Goal: Task Accomplishment & Management: Complete application form

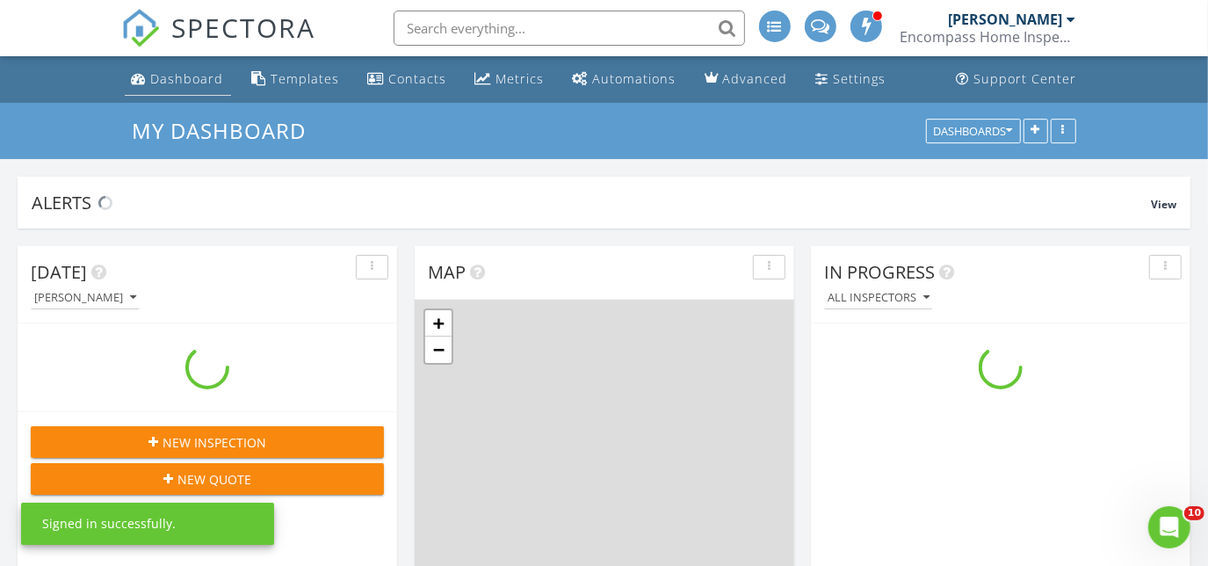
scroll to position [1625, 1234]
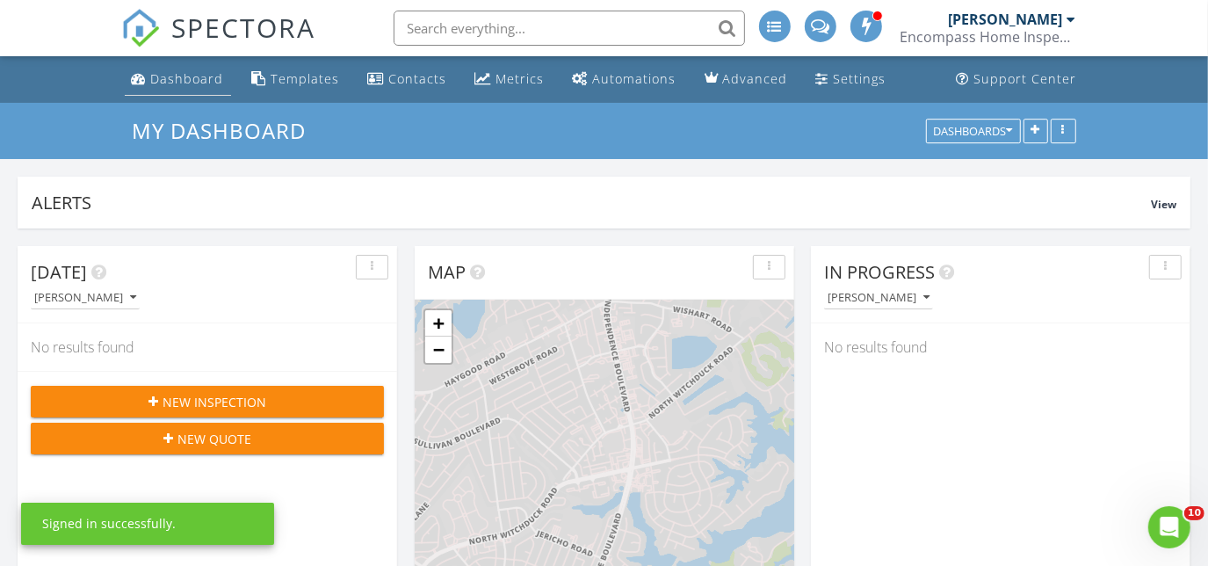
click at [180, 72] on div "Dashboard" at bounding box center [187, 78] width 73 height 17
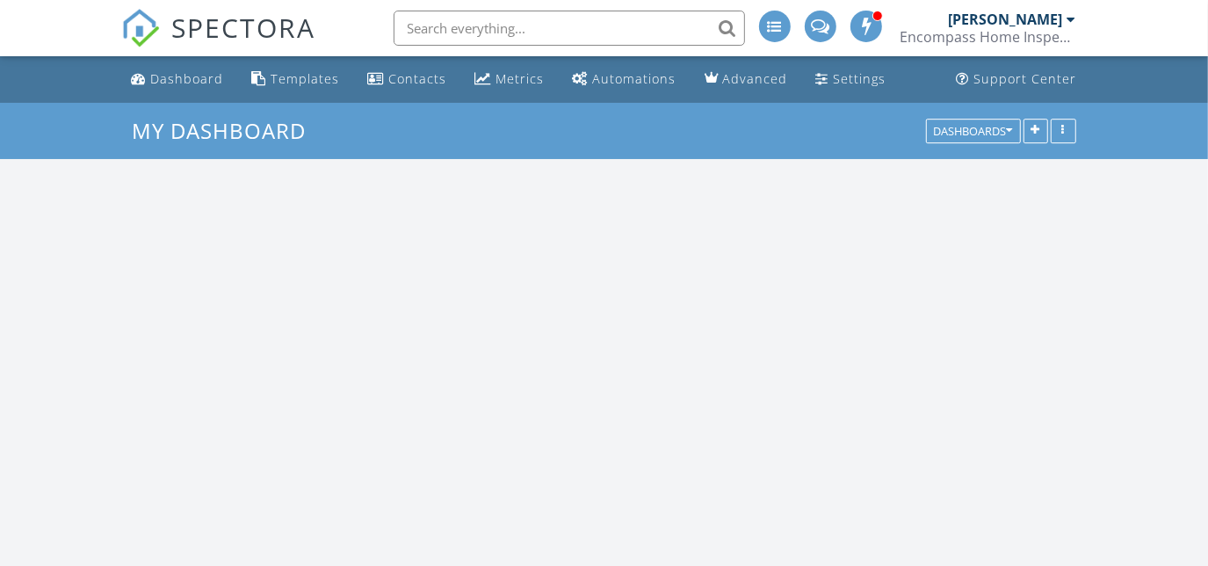
scroll to position [1625, 1234]
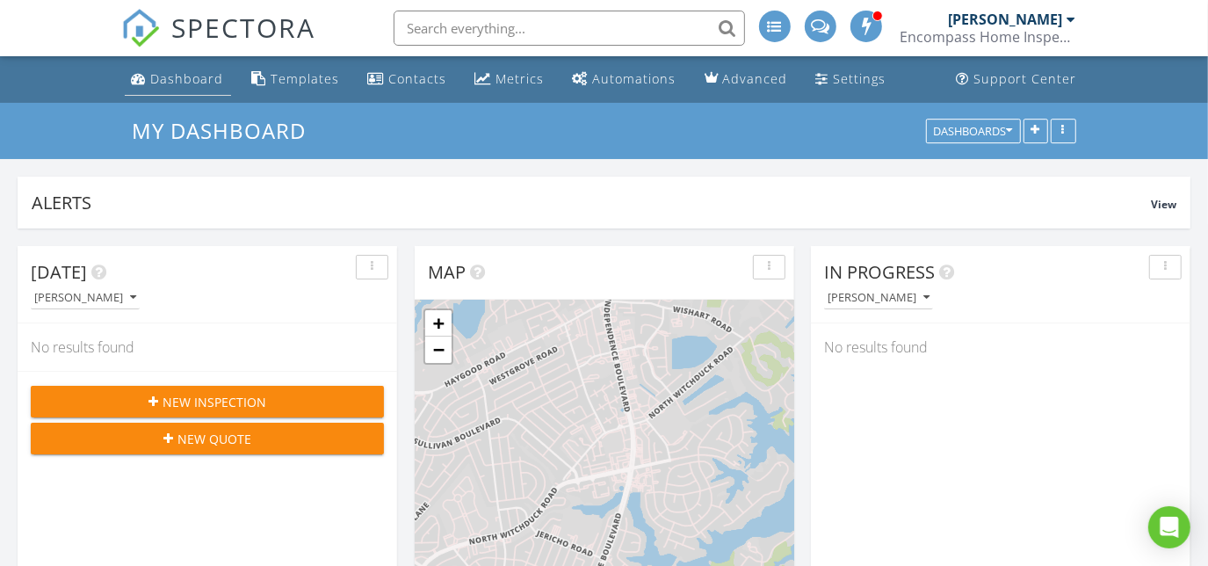
click at [175, 81] on div "Dashboard" at bounding box center [187, 78] width 73 height 17
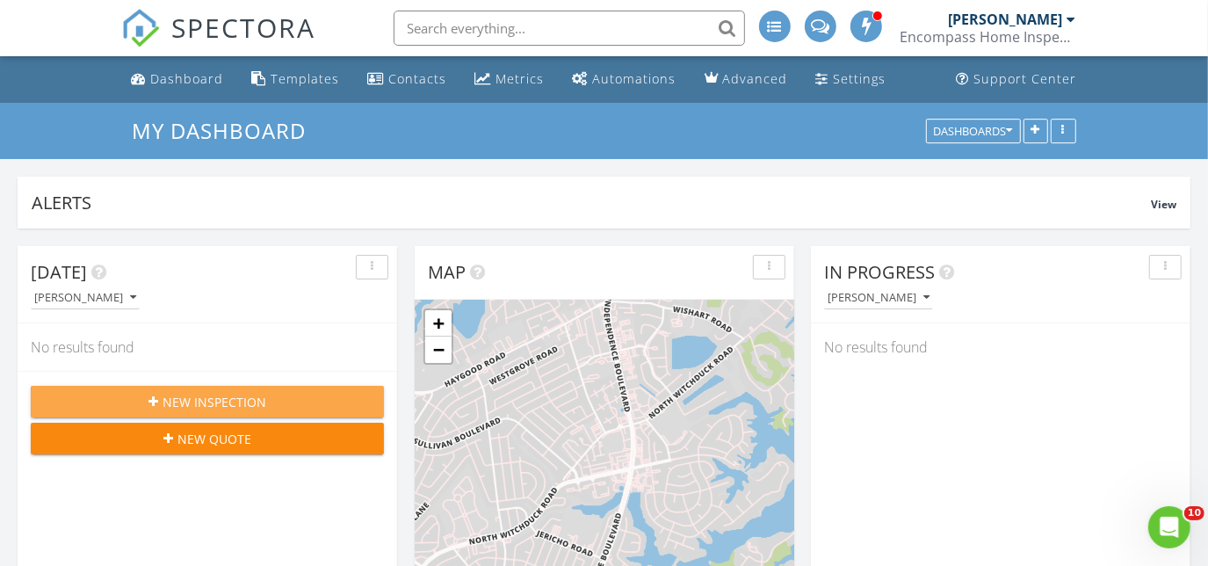
click at [237, 412] on button "New Inspection" at bounding box center [207, 402] width 353 height 32
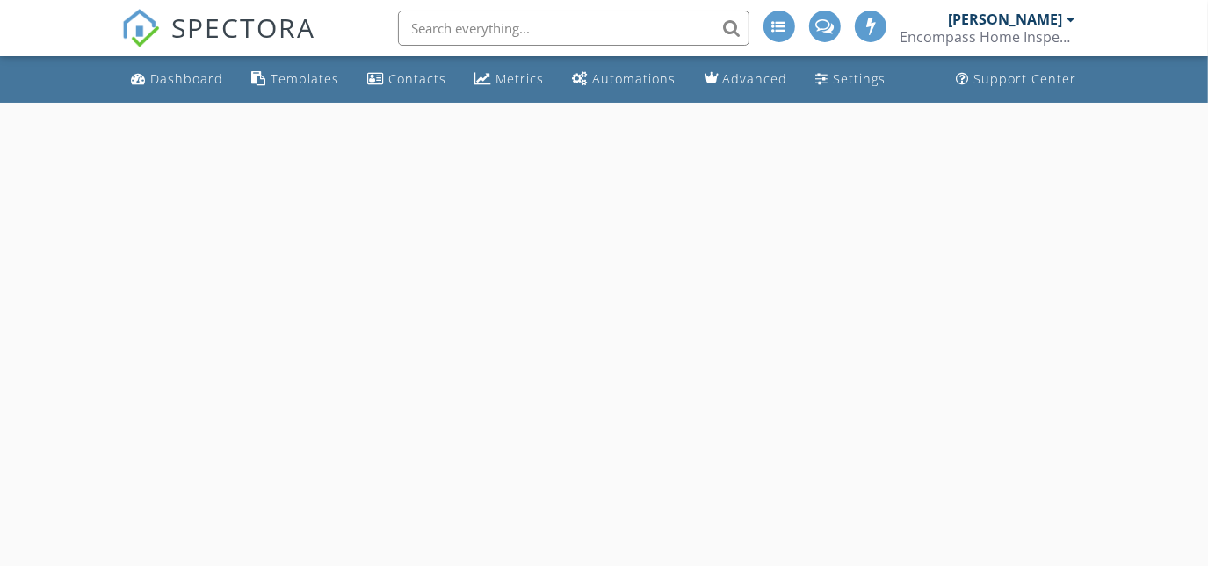
select select "7"
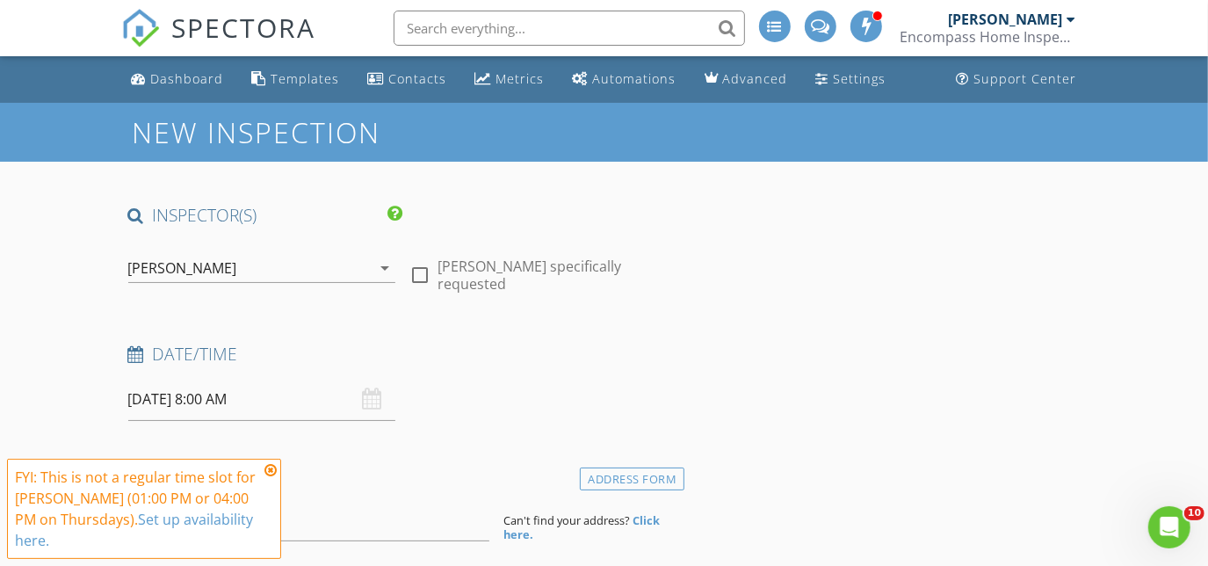
click at [237, 412] on input "08/28/2025 8:00 AM" at bounding box center [262, 399] width 268 height 43
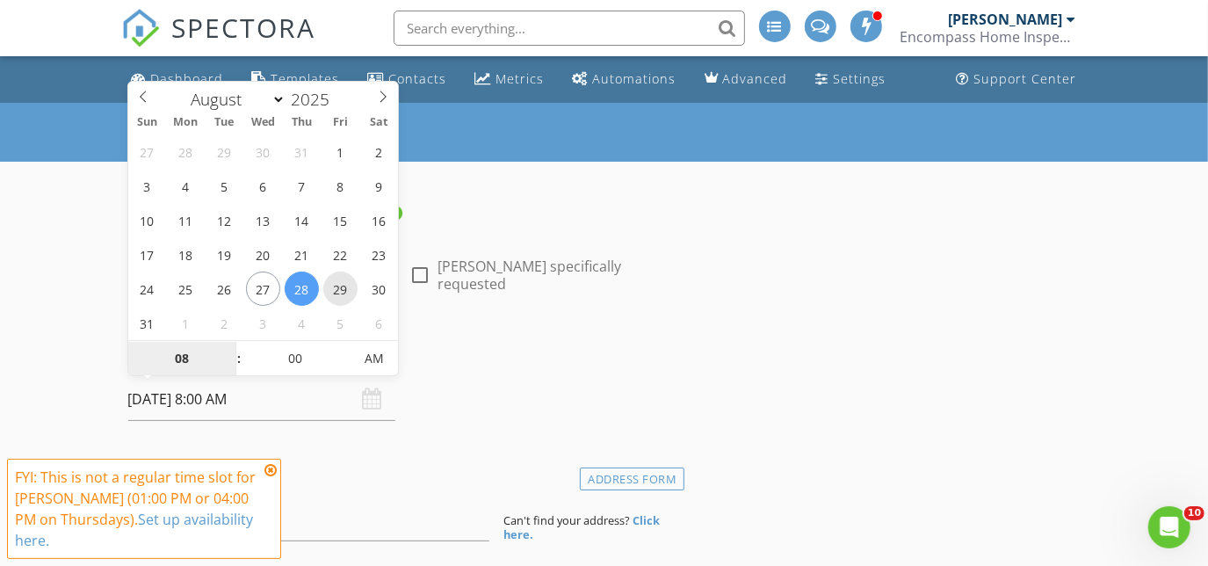
type input "08/29/2025 8:00 AM"
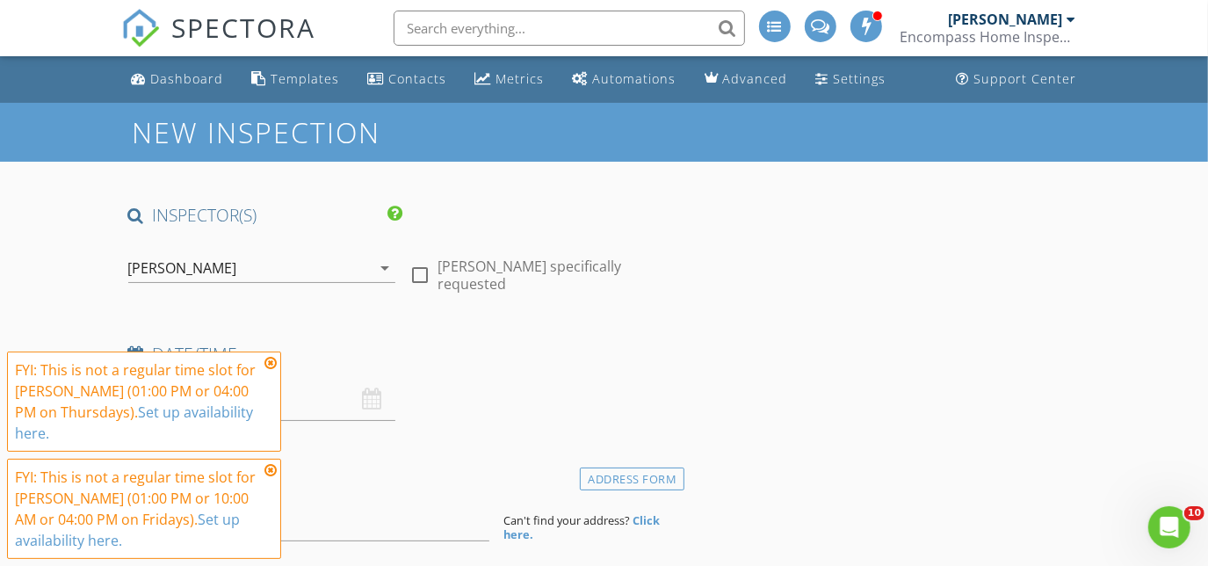
click at [272, 359] on icon at bounding box center [271, 363] width 12 height 14
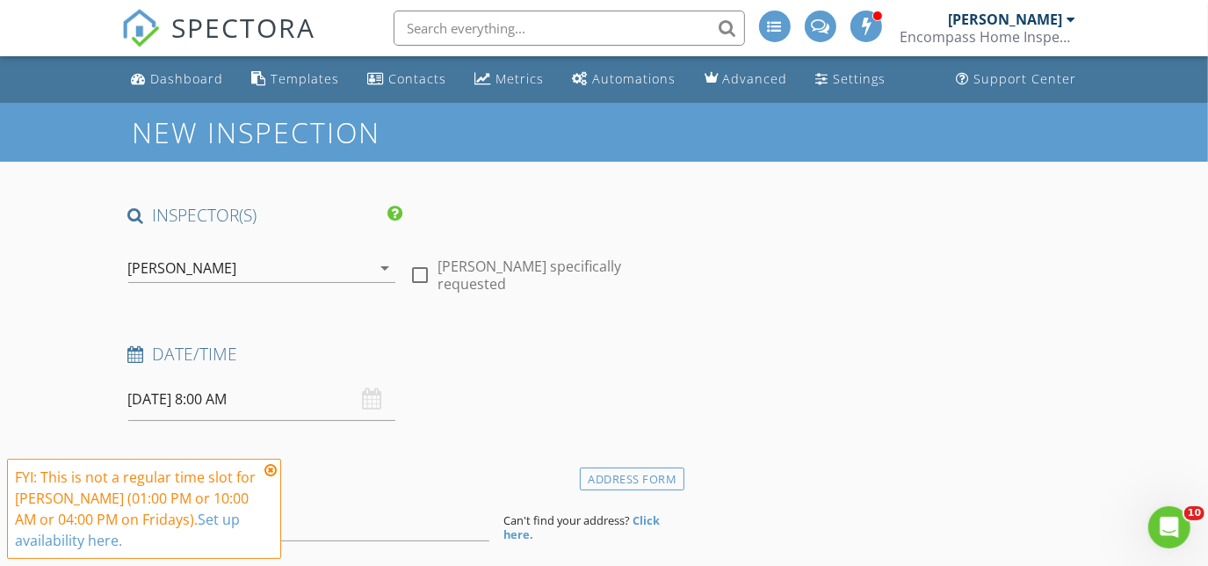
click at [269, 473] on icon at bounding box center [271, 470] width 12 height 14
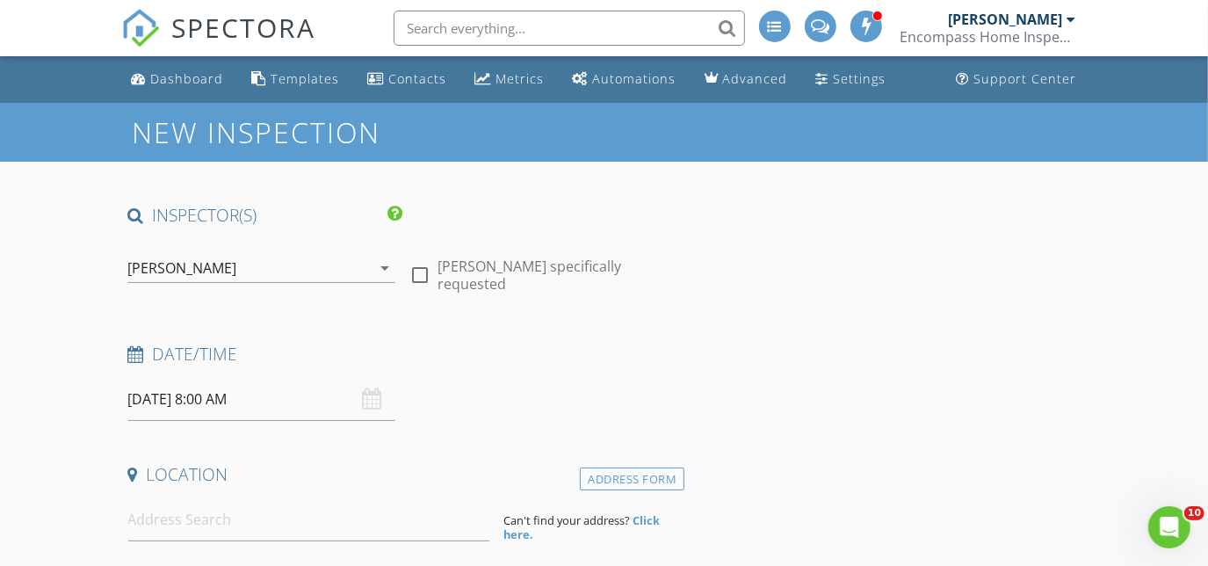
click at [173, 398] on input "08/29/2025 8:00 AM" at bounding box center [262, 399] width 268 height 43
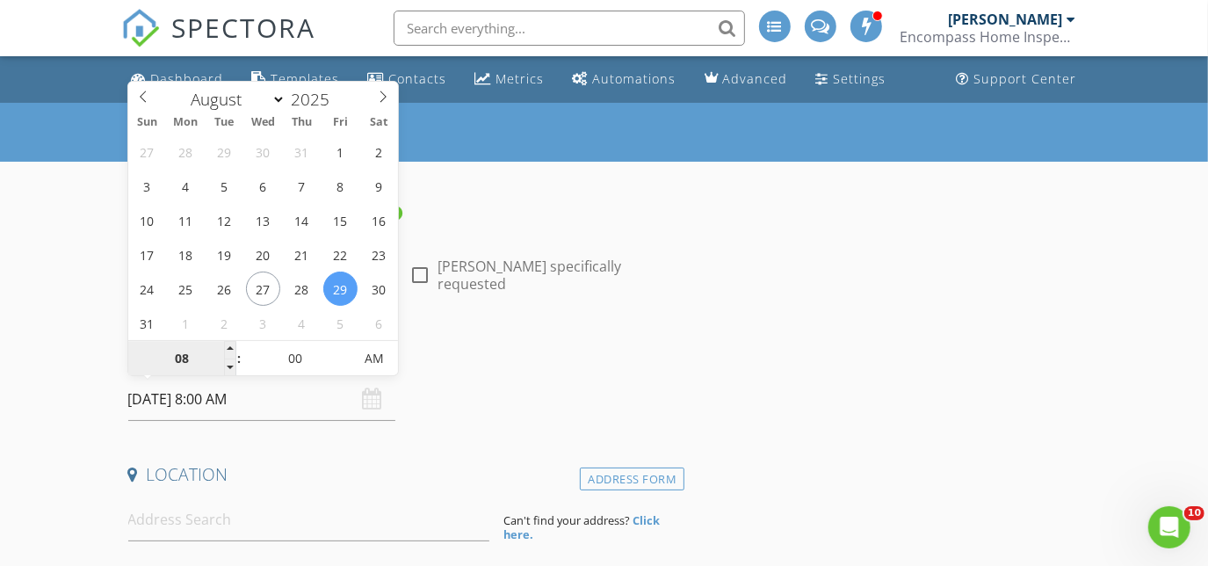
click at [185, 374] on input "08" at bounding box center [182, 359] width 108 height 35
type input "9"
type input "08/29/2025 9:00 AM"
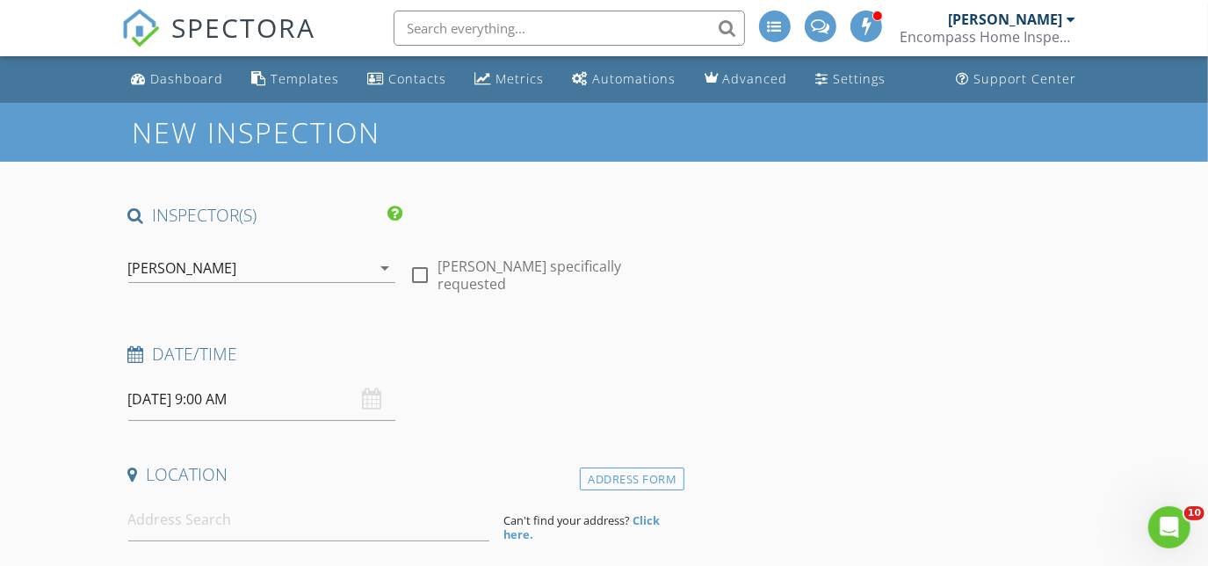
click at [365, 491] on div "Location" at bounding box center [403, 480] width 564 height 35
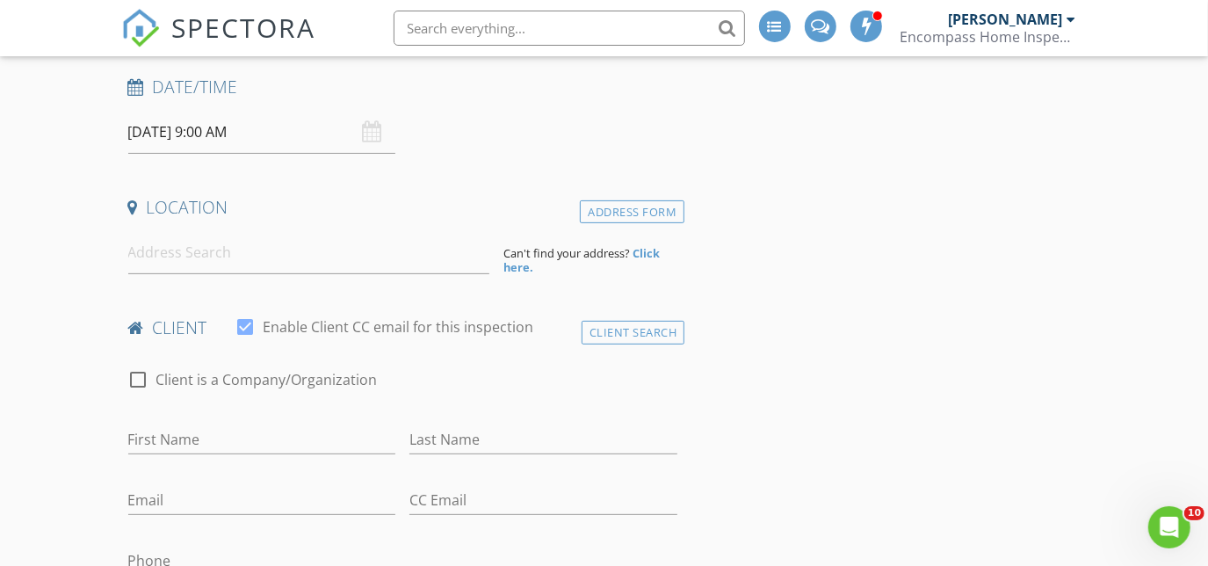
scroll to position [319, 0]
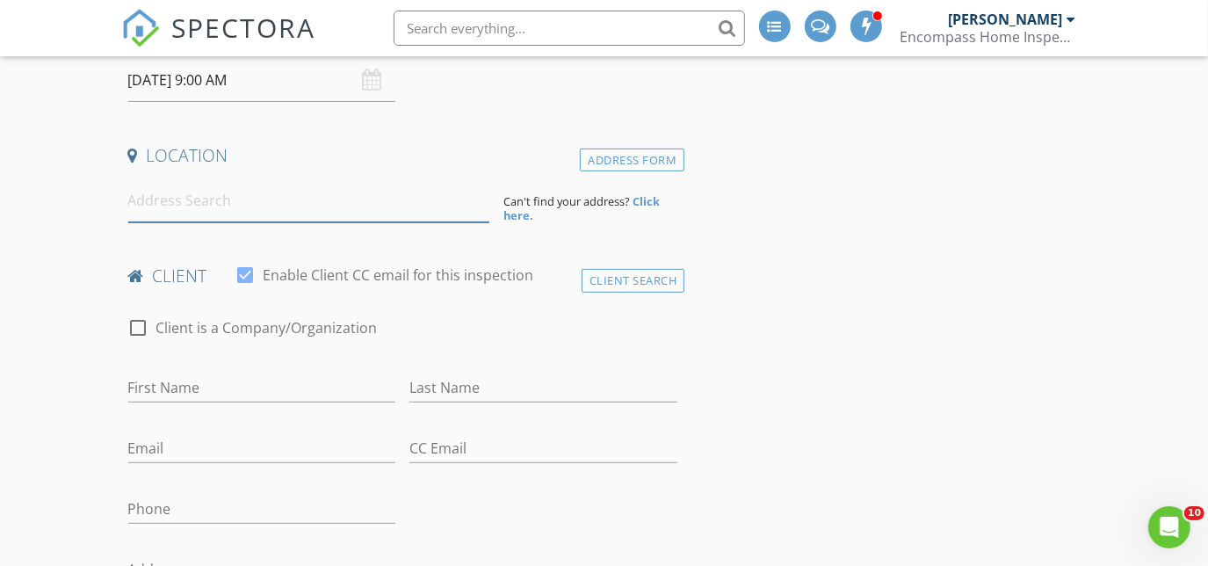
click at [199, 217] on input at bounding box center [309, 200] width 362 height 43
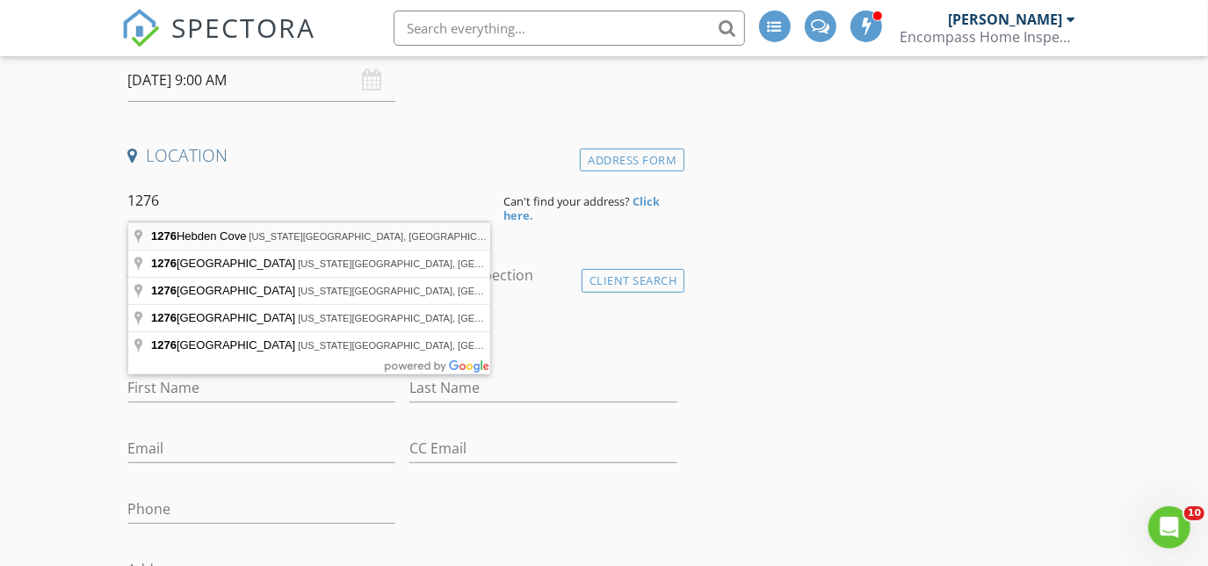
type input "1276 Hebden Cove, Virginia Beach, VA, USA"
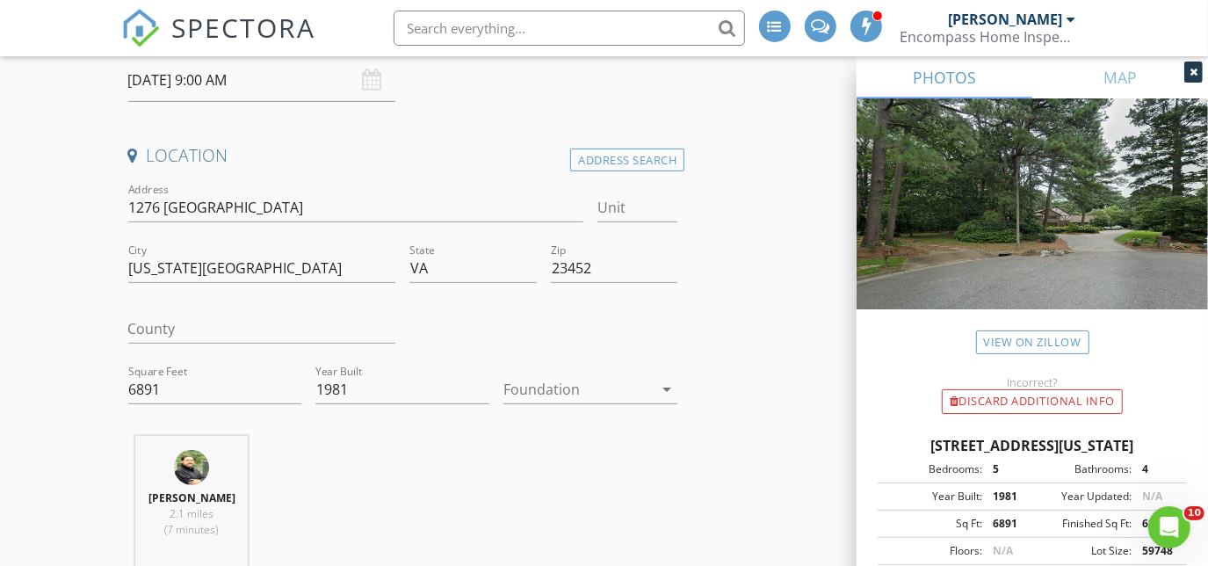
click at [630, 379] on div at bounding box center [578, 389] width 149 height 28
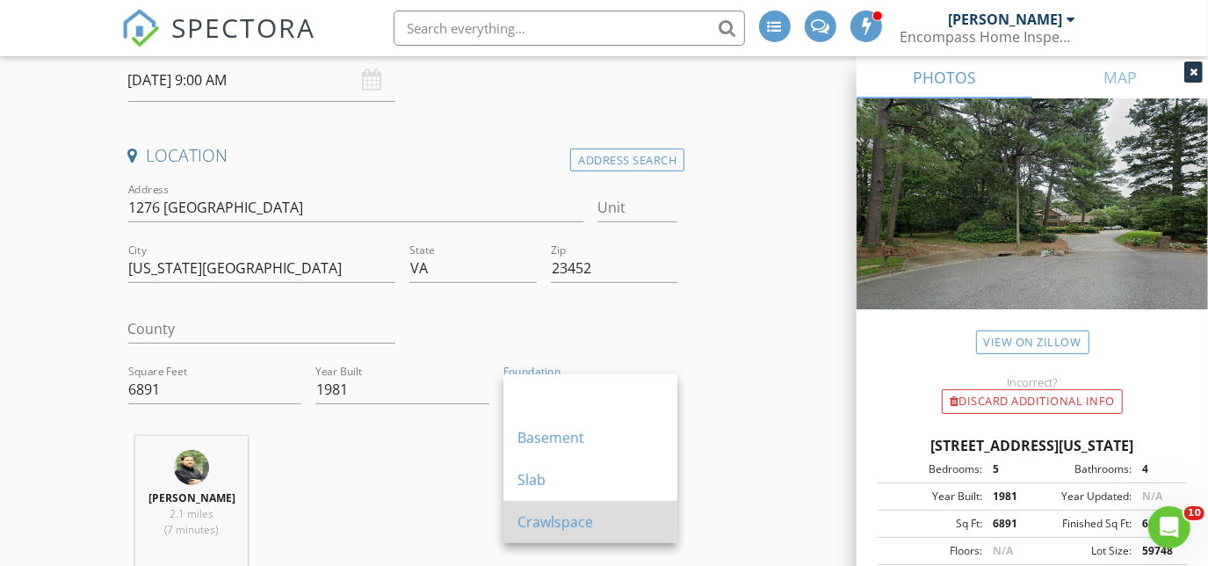
click at [566, 520] on div "Crawlspace" at bounding box center [591, 522] width 146 height 21
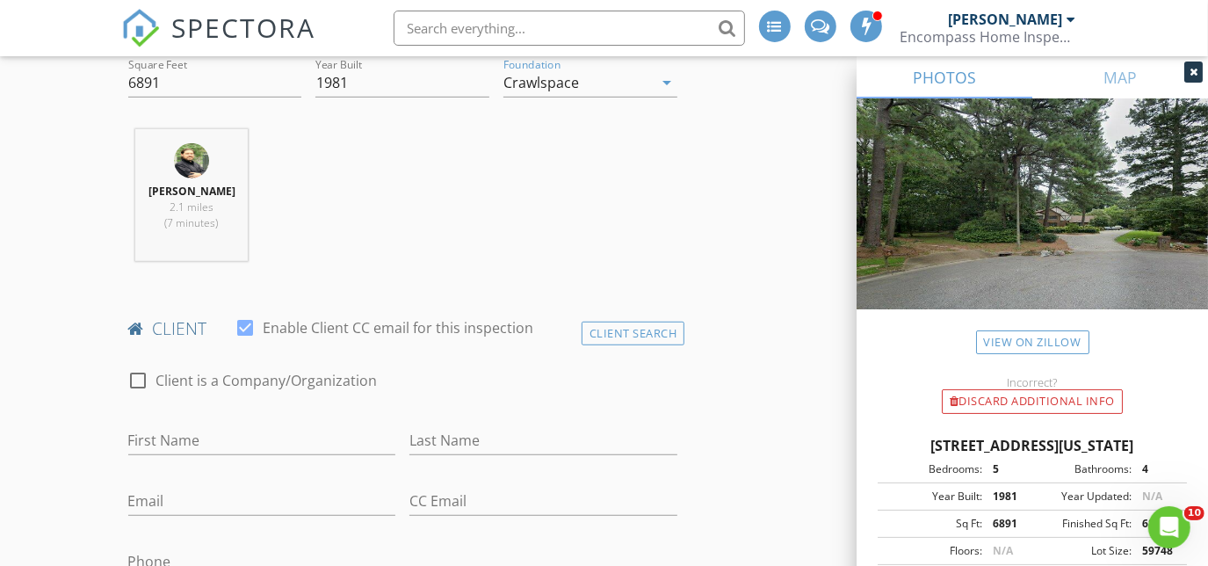
scroll to position [719, 0]
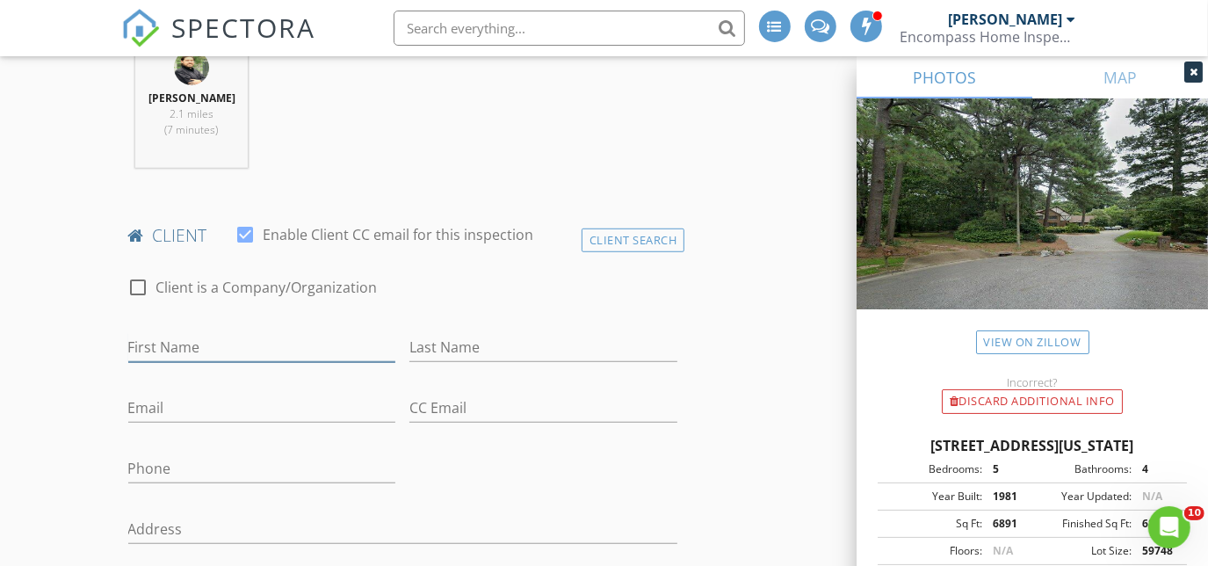
click at [325, 341] on input "First Name" at bounding box center [262, 347] width 268 height 29
type input "p"
type input "Patt"
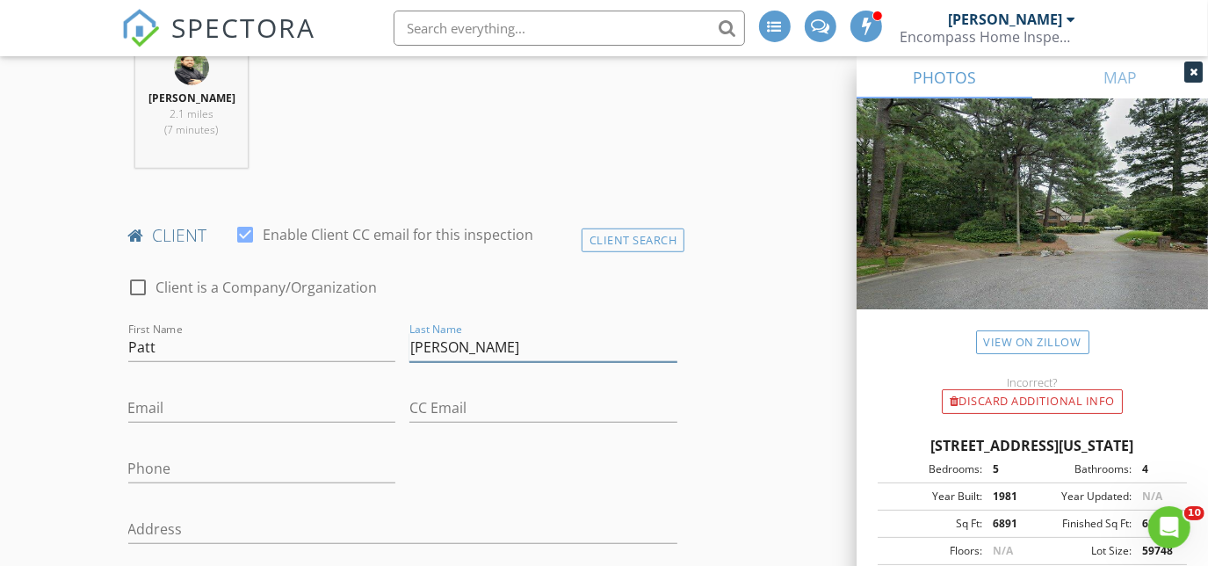
type input "Prugh"
click at [314, 405] on input "Email" at bounding box center [262, 408] width 268 height 29
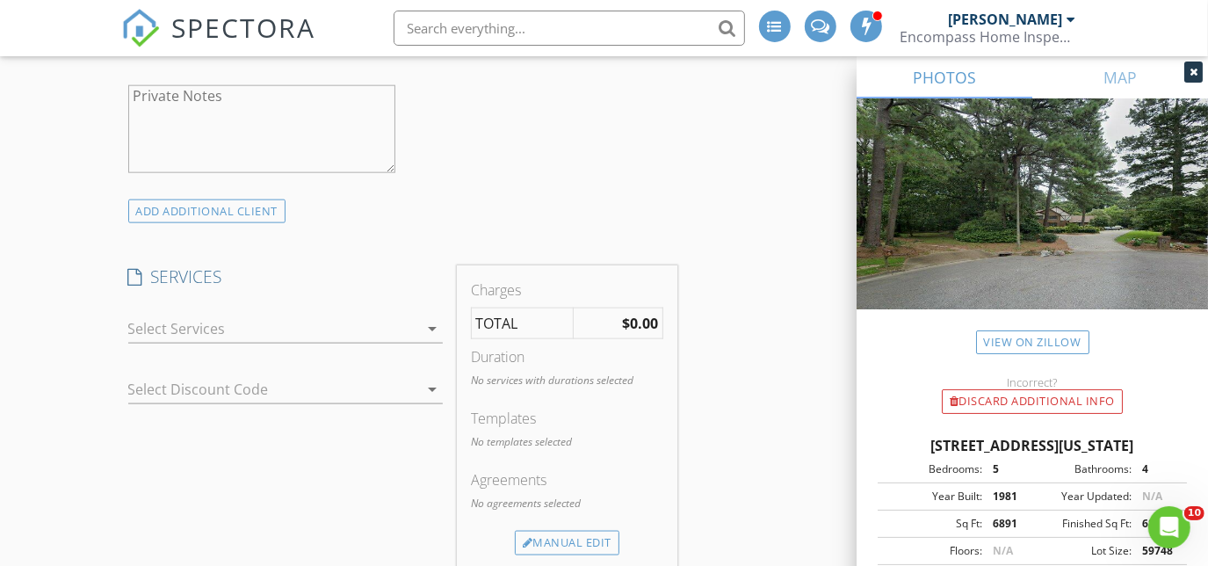
scroll to position [1438, 0]
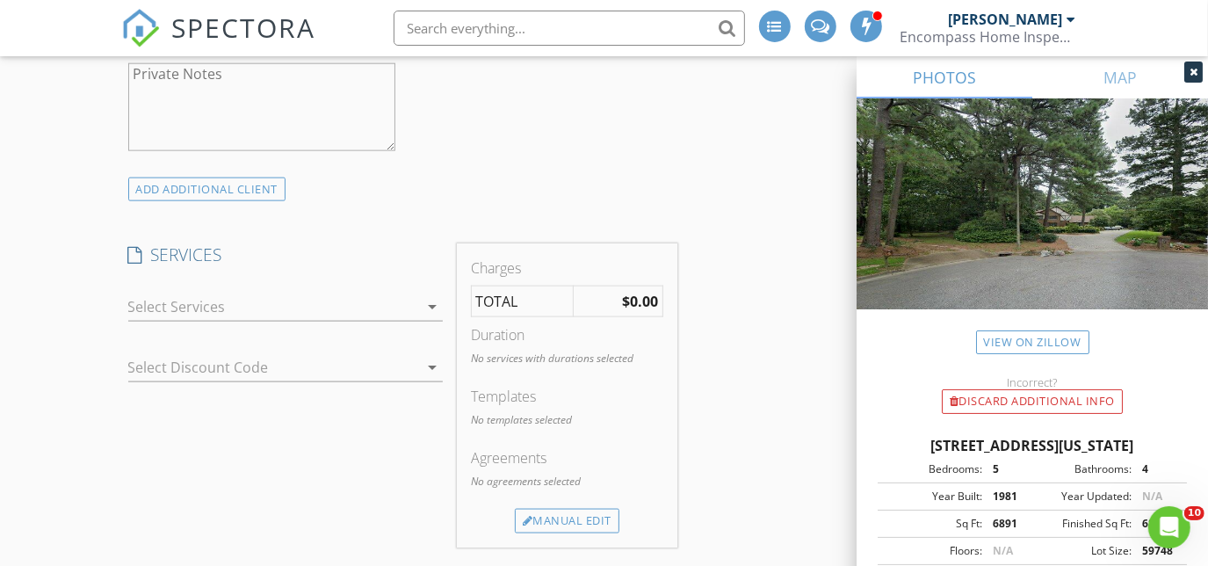
type input "pattprugh@gmail.com"
click at [326, 306] on div at bounding box center [273, 307] width 290 height 28
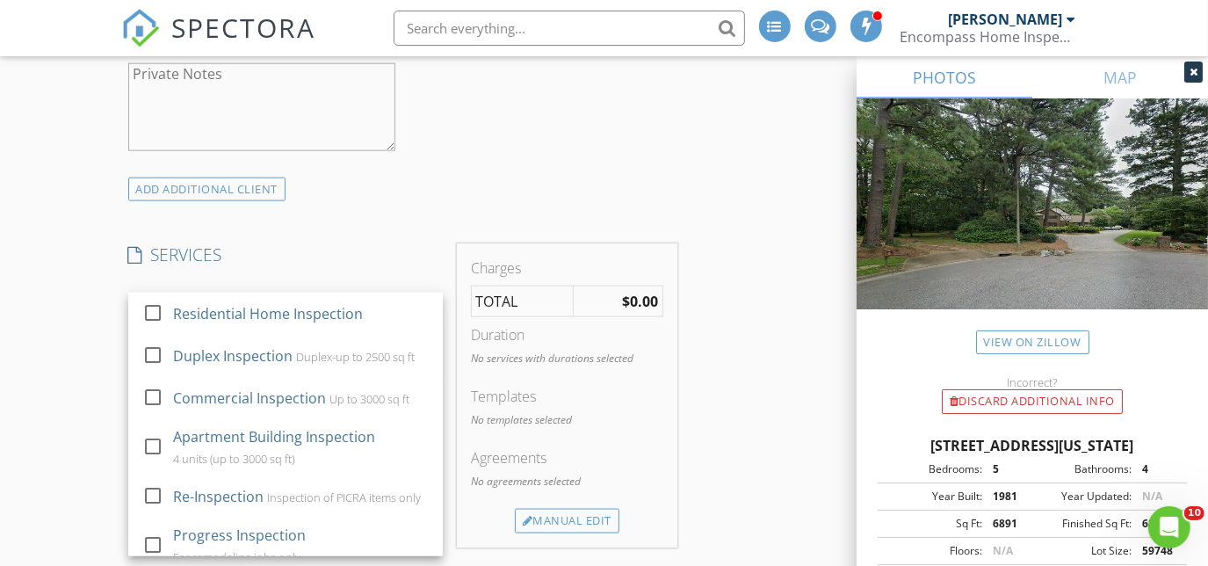
click at [326, 306] on div "Residential Home Inspection" at bounding box center [268, 313] width 190 height 21
checkbox input "true"
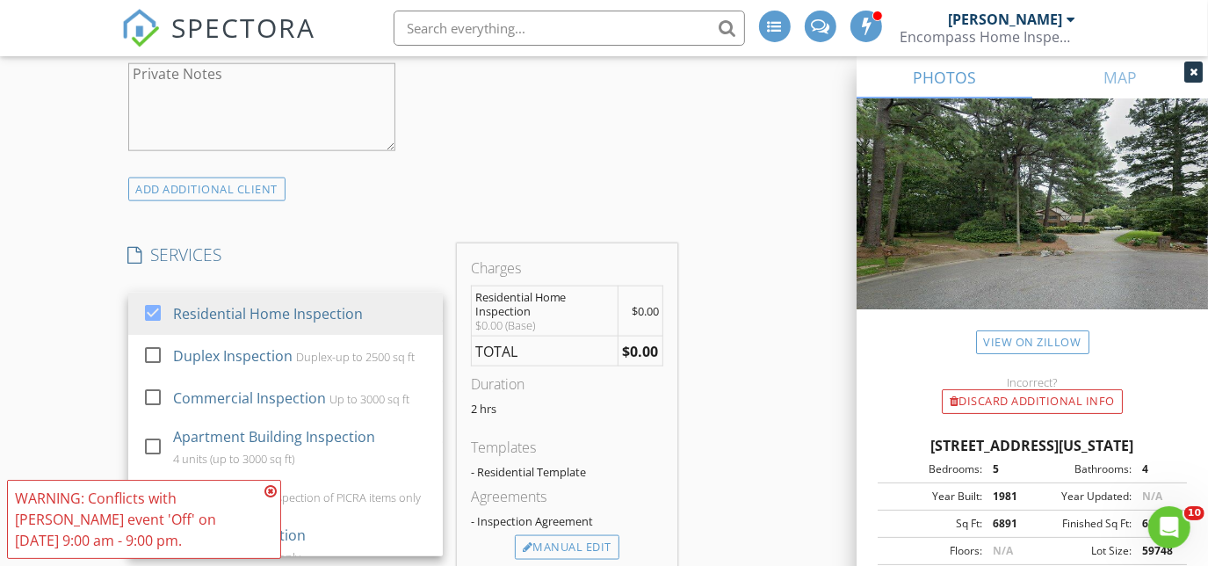
click at [65, 286] on div "New Inspection INSPECTOR(S) check_box Jason Fischer PRIMARY Jason Fischer arrow…" at bounding box center [604, 492] width 1208 height 3654
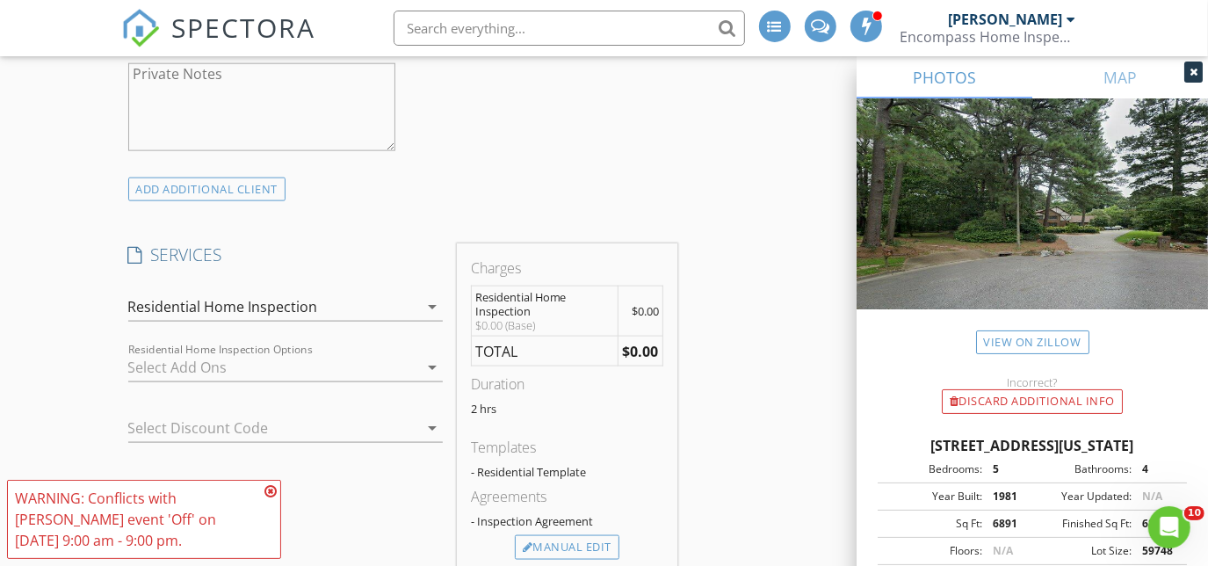
click at [230, 366] on div at bounding box center [273, 367] width 290 height 28
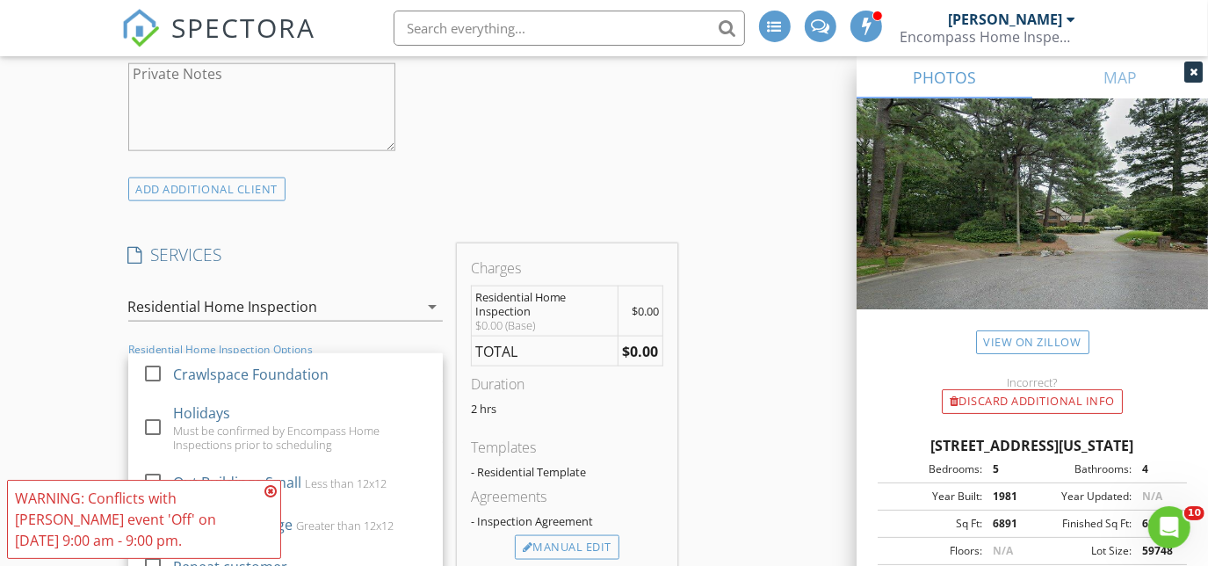
click at [230, 366] on div "Crawlspace Foundation" at bounding box center [251, 374] width 156 height 21
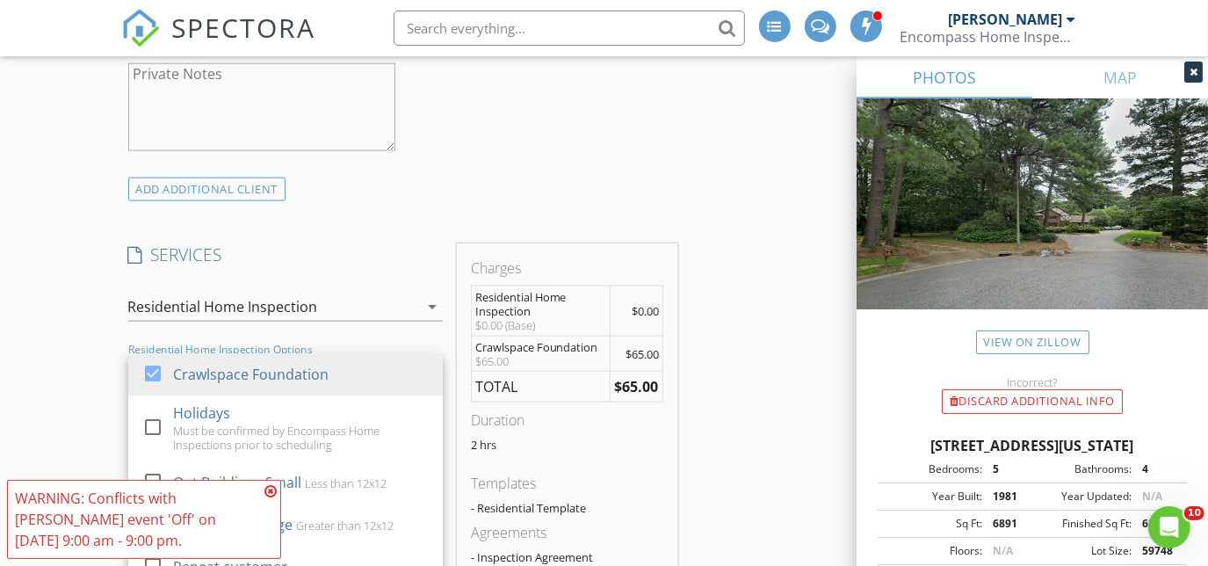
click at [85, 359] on div "New Inspection INSPECTOR(S) check_box Jason Fischer PRIMARY Jason Fischer arrow…" at bounding box center [604, 510] width 1208 height 3690
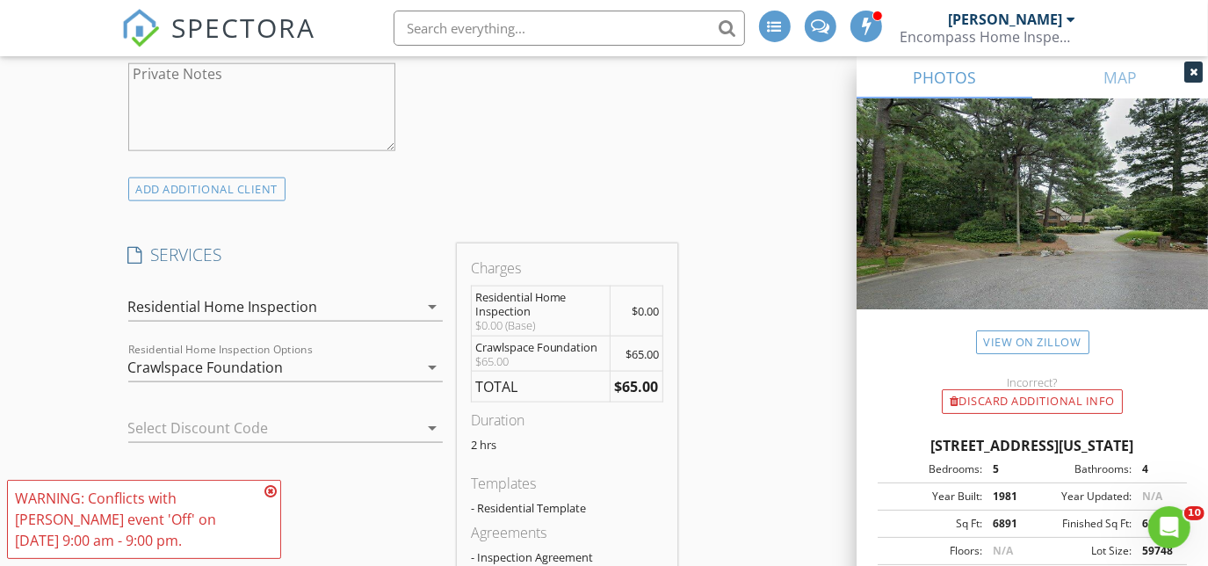
click at [236, 366] on div "Crawlspace Foundation" at bounding box center [206, 367] width 156 height 16
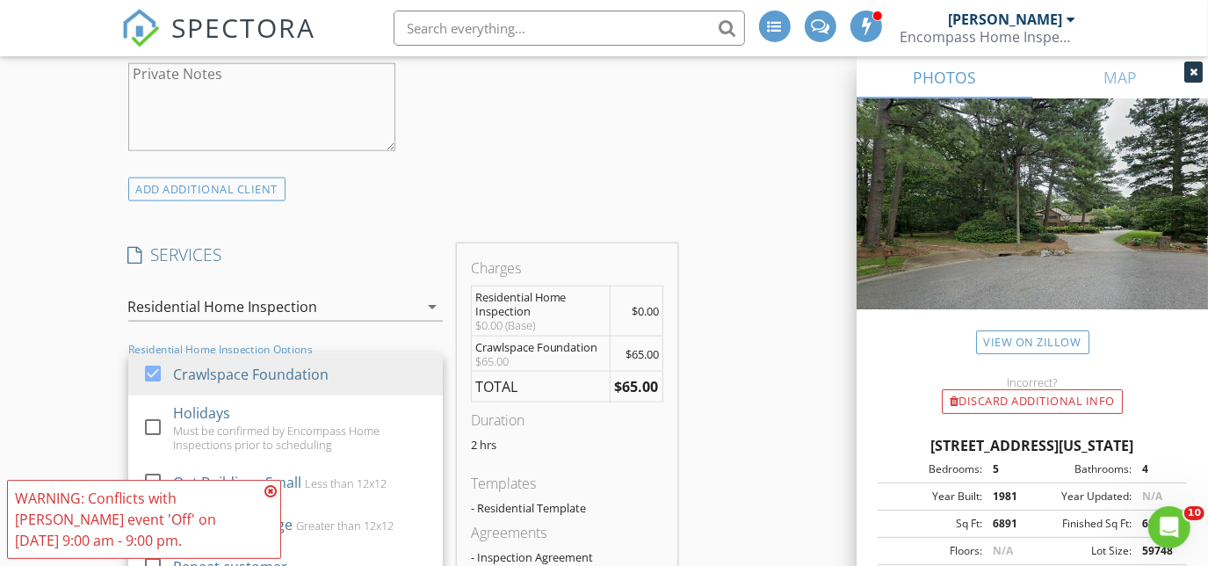
click at [277, 484] on div "WARNING: Conflicts with Jason Fischer's event 'Off' on 08/29/2025 9:00 am - 9:0…" at bounding box center [144, 519] width 274 height 79
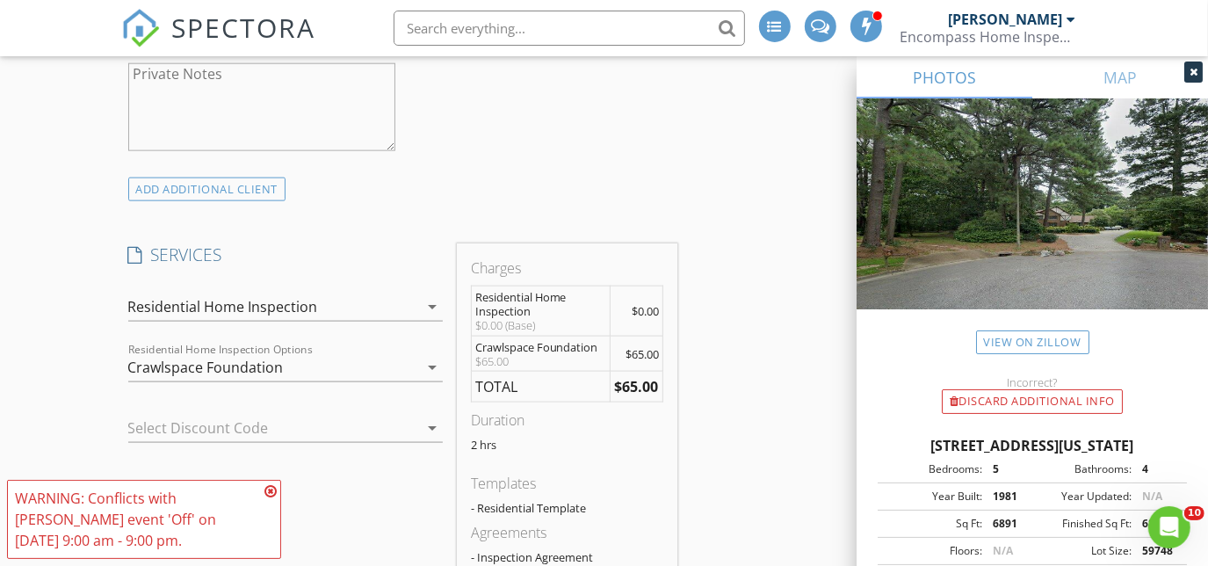
click at [269, 492] on icon at bounding box center [271, 491] width 12 height 14
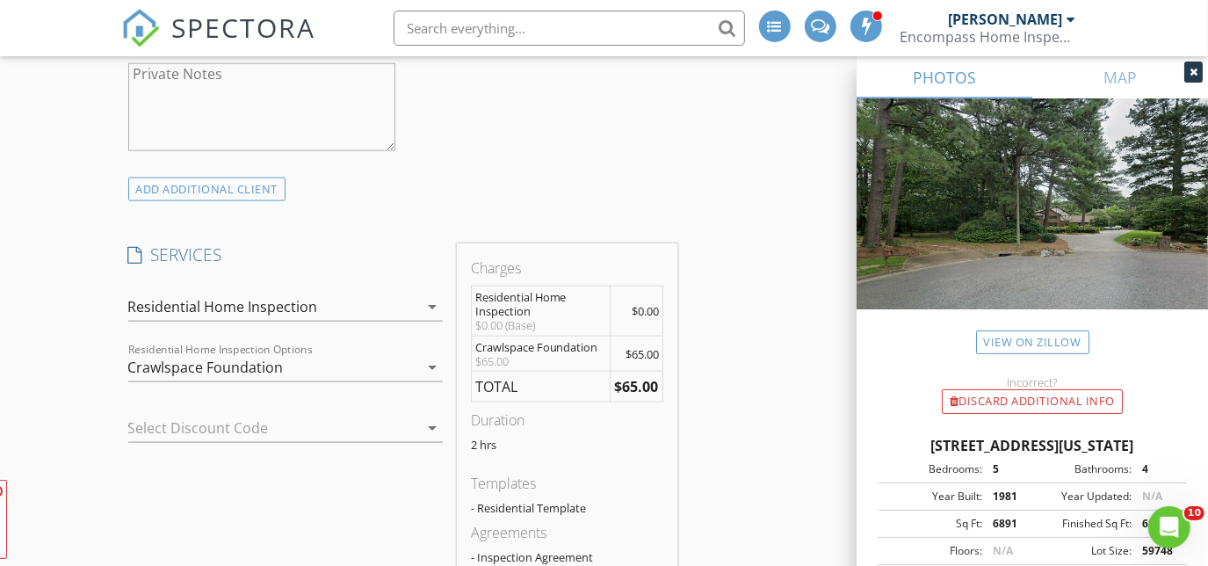
click at [274, 363] on div "Crawlspace Foundation" at bounding box center [206, 367] width 156 height 16
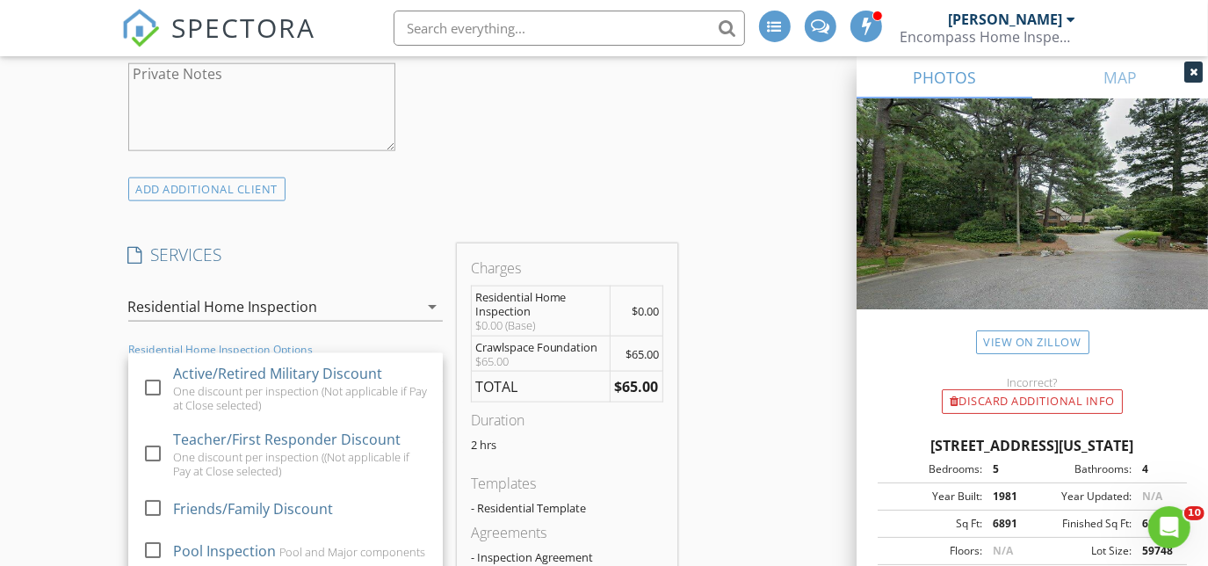
scroll to position [308, 0]
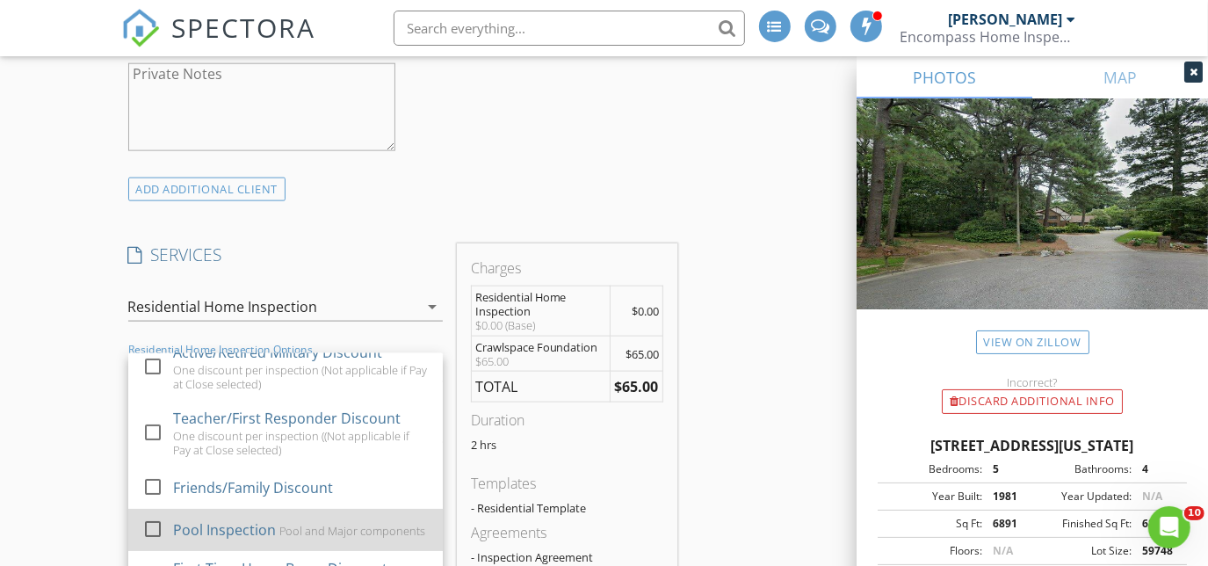
click at [154, 516] on div at bounding box center [153, 529] width 30 height 30
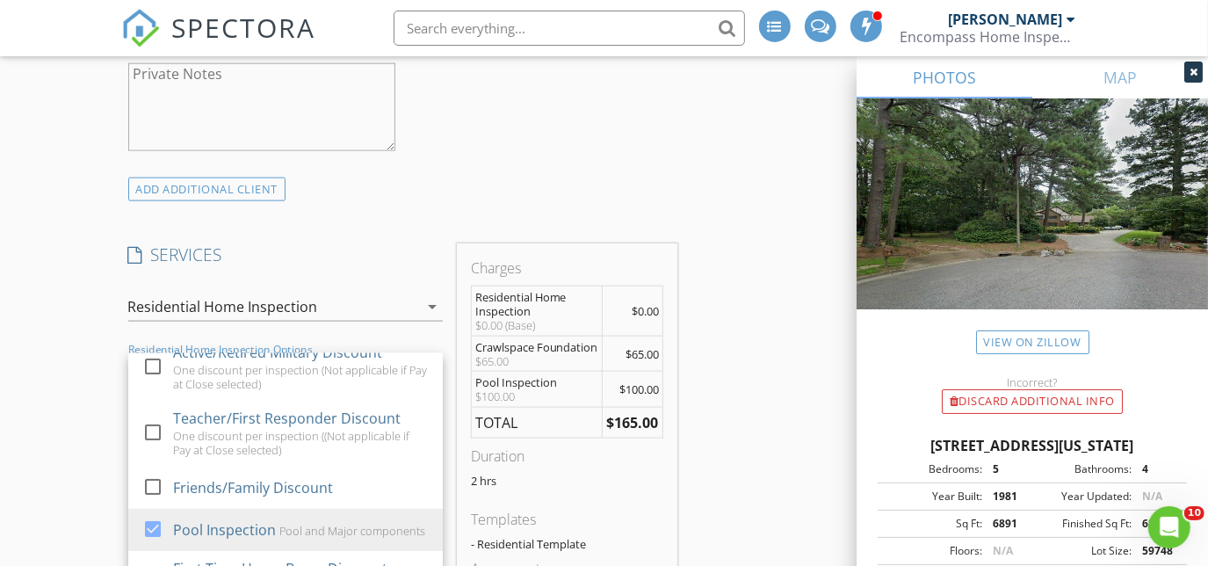
click at [729, 436] on div "INSPECTOR(S) check_box Jason Fischer PRIMARY Jason Fischer arrow_drop_down chec…" at bounding box center [604, 557] width 967 height 3582
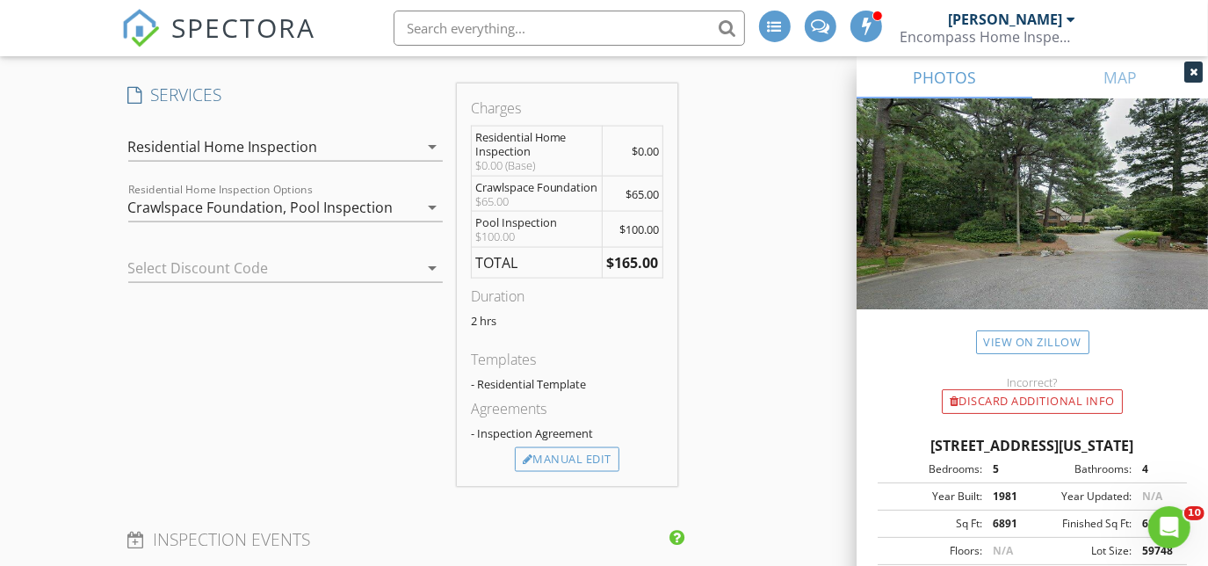
scroll to position [1678, 0]
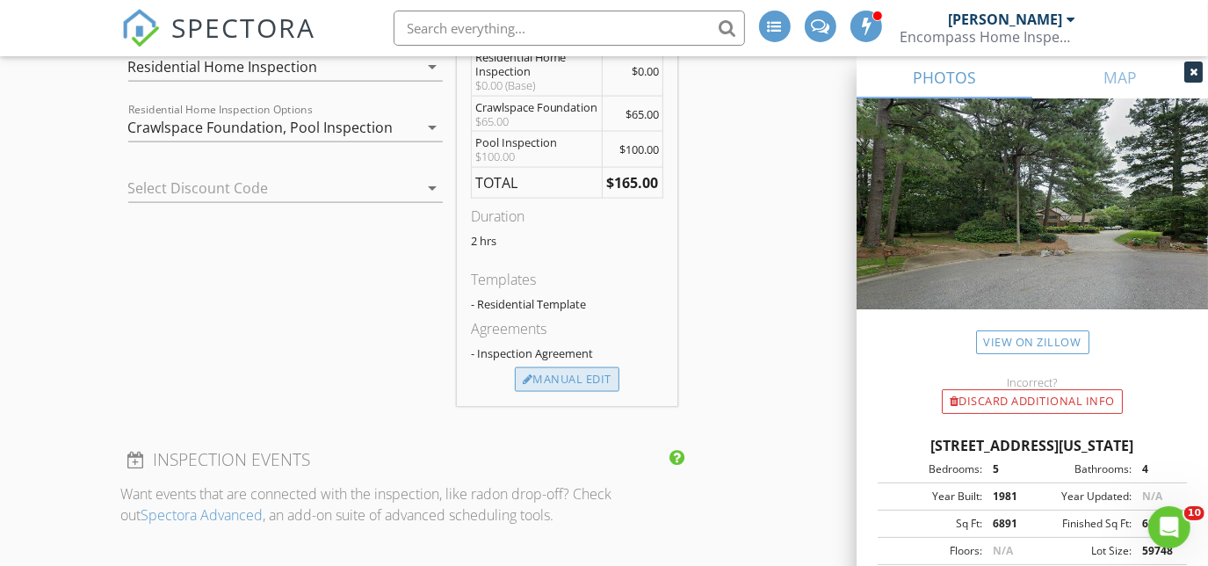
click at [580, 375] on div "Manual Edit" at bounding box center [567, 379] width 105 height 25
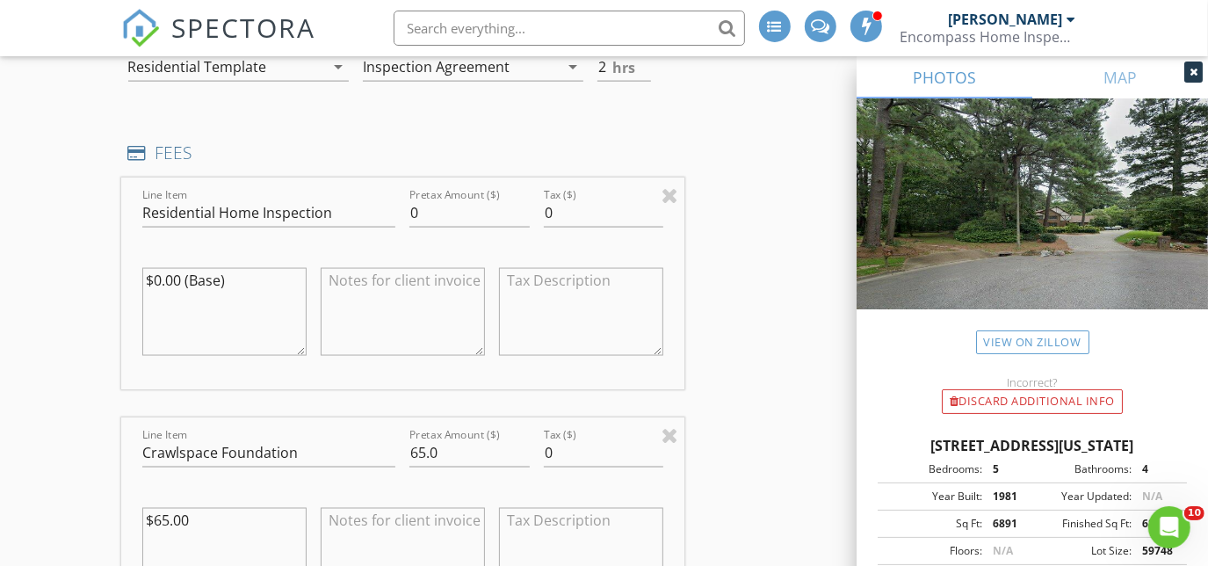
scroll to position [1758, 0]
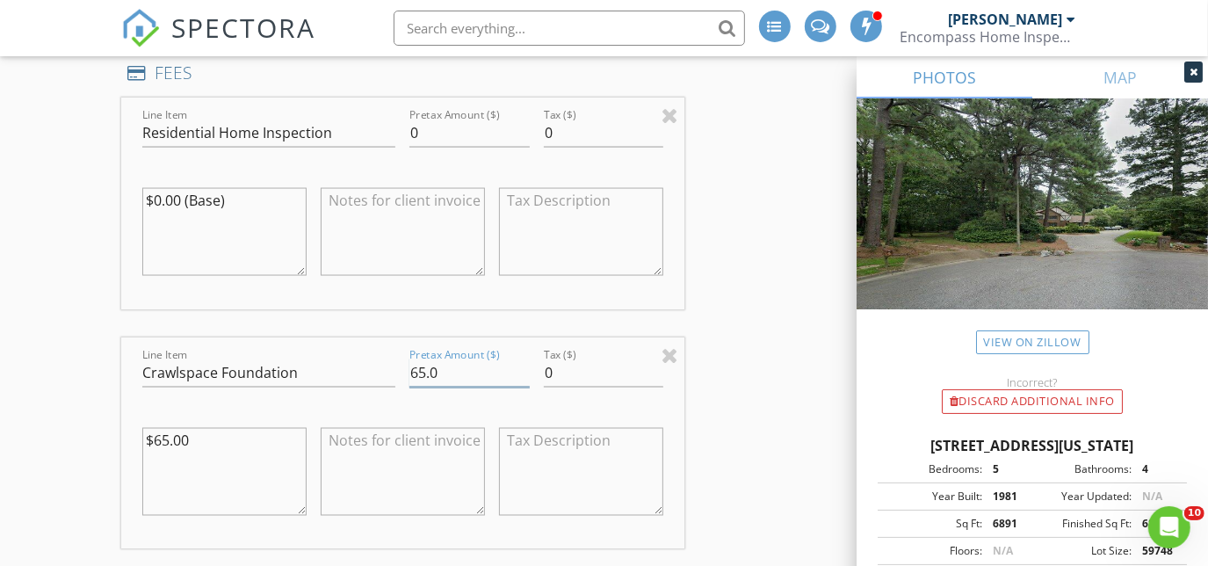
drag, startPoint x: 424, startPoint y: 367, endPoint x: 341, endPoint y: 376, distance: 84.0
click at [341, 376] on div "Line Item Crawlspace Foundation Pretax Amount ($) 65.0 Tax ($) 0 $65.00" at bounding box center [403, 443] width 564 height 212
type input "100.0"
click at [341, 373] on input "Crawlspace Foundation" at bounding box center [269, 373] width 254 height 29
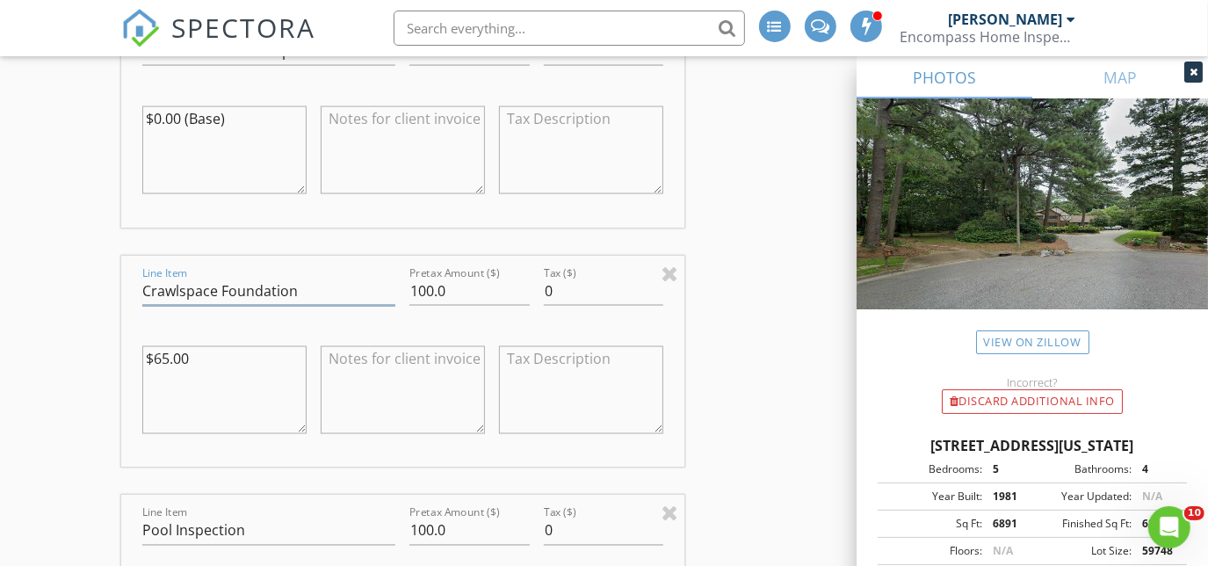
scroll to position [1678, 0]
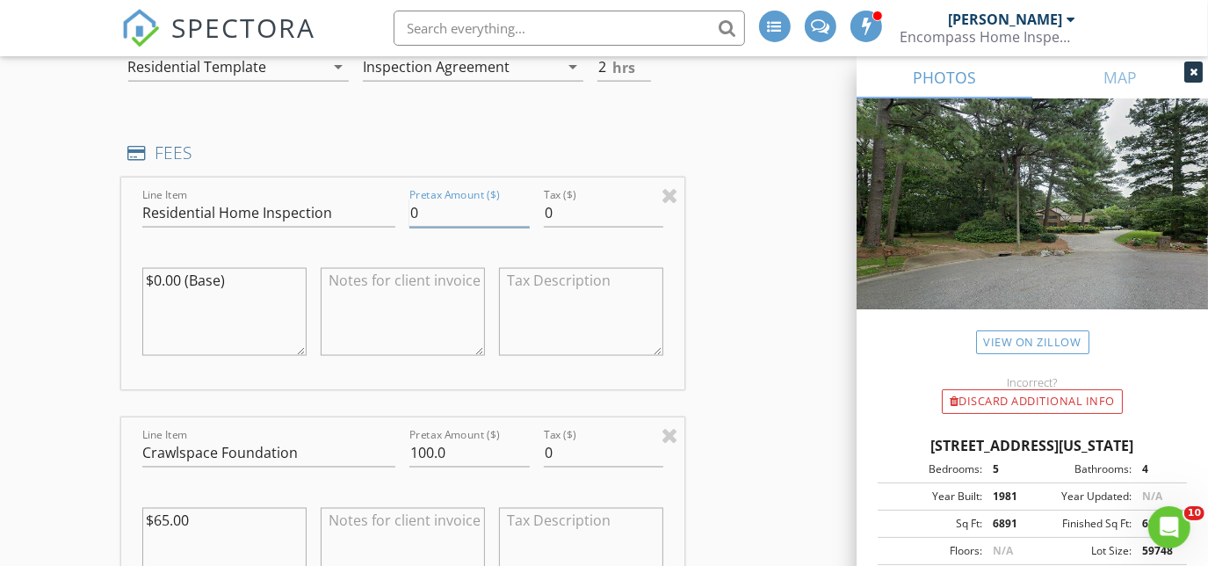
drag, startPoint x: 428, startPoint y: 214, endPoint x: 356, endPoint y: 220, distance: 72.3
click at [356, 220] on div "Line Item Residential Home Inspection Pretax Amount ($) 0 Tax ($) 0 $0.00 (Base)" at bounding box center [403, 284] width 564 height 212
type input "900"
click at [54, 340] on div "New Inspection INSPECTOR(S) check_box Jason Fischer PRIMARY Jason Fischer arrow…" at bounding box center [604, 574] width 1208 height 4299
click at [153, 283] on textarea "$0.00 (Base)" at bounding box center [224, 312] width 164 height 88
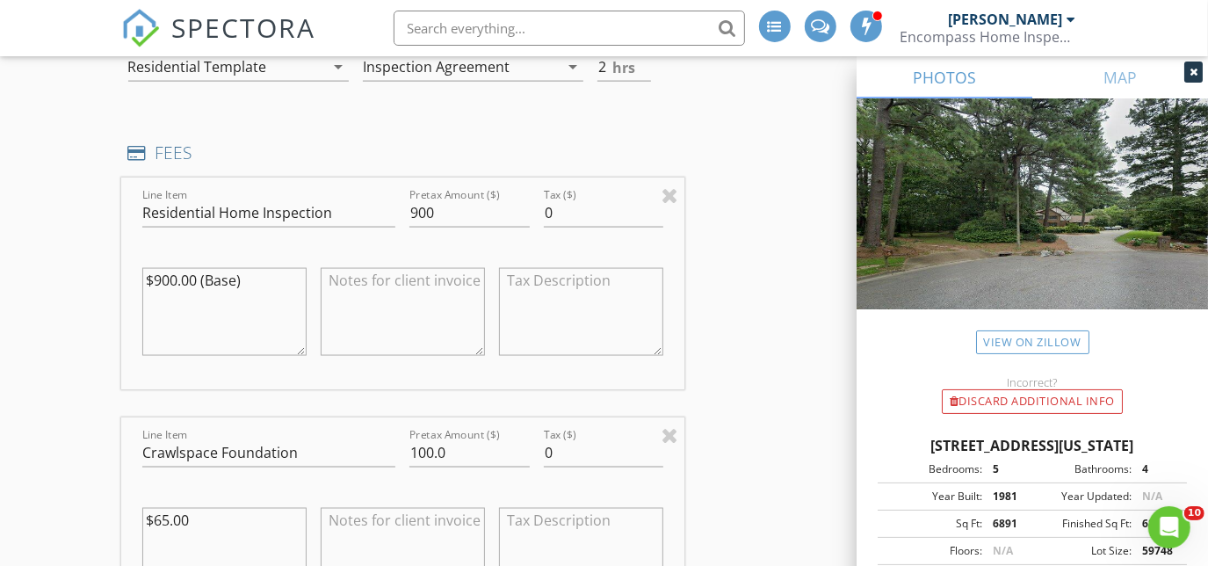
type textarea "$900.00 (Base)"
click at [96, 305] on div "New Inspection INSPECTOR(S) check_box Jason Fischer PRIMARY Jason Fischer arrow…" at bounding box center [604, 574] width 1208 height 4299
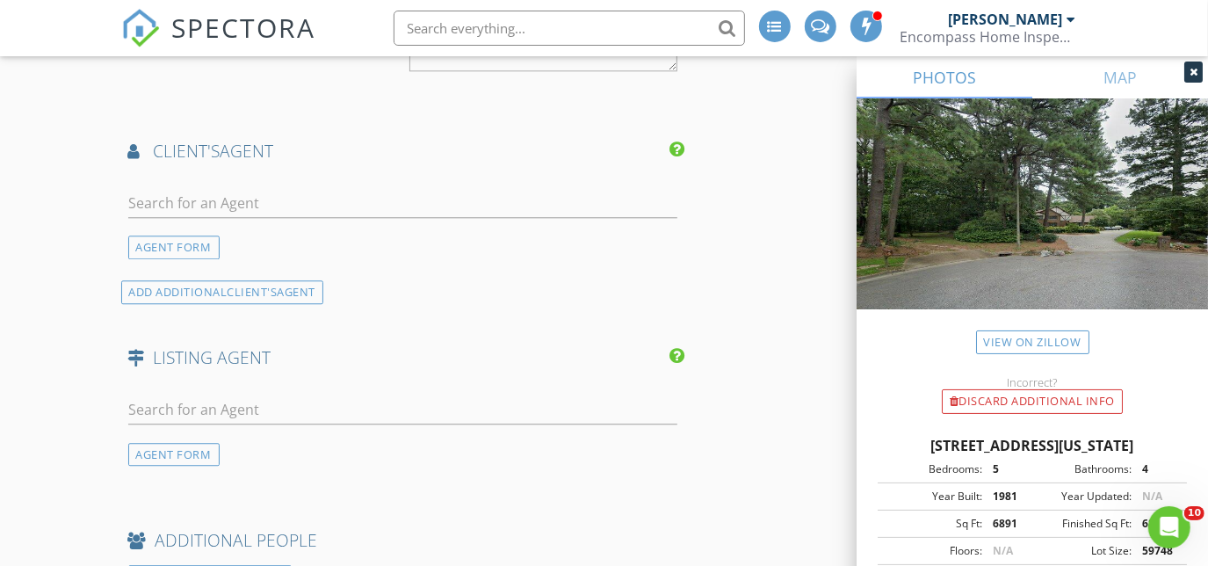
scroll to position [2956, 0]
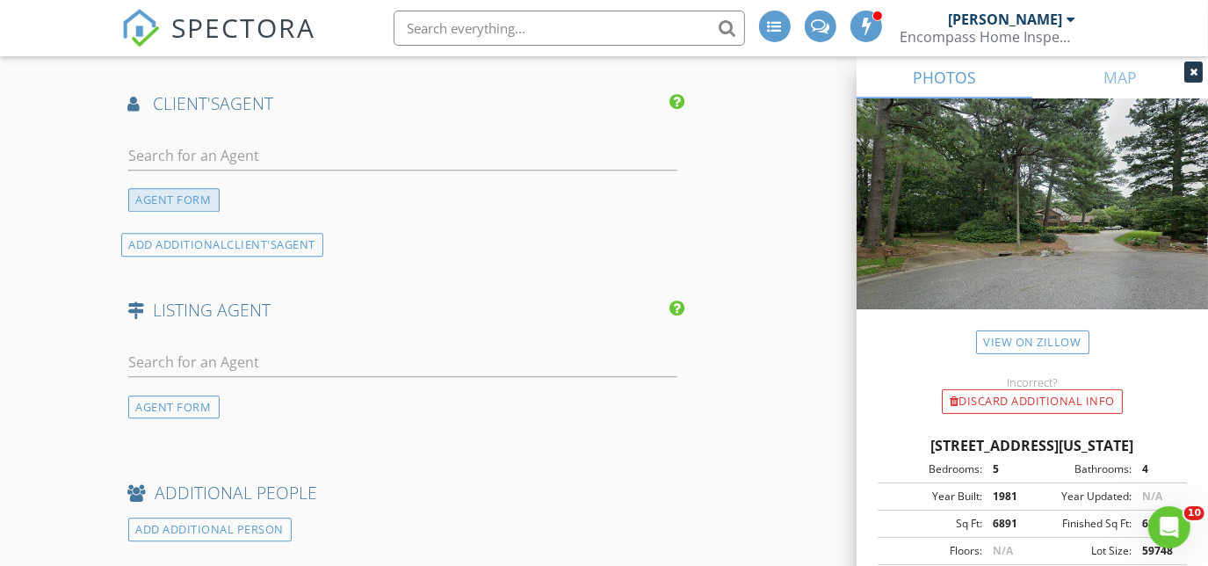
click at [162, 188] on div "AGENT FORM" at bounding box center [173, 200] width 91 height 24
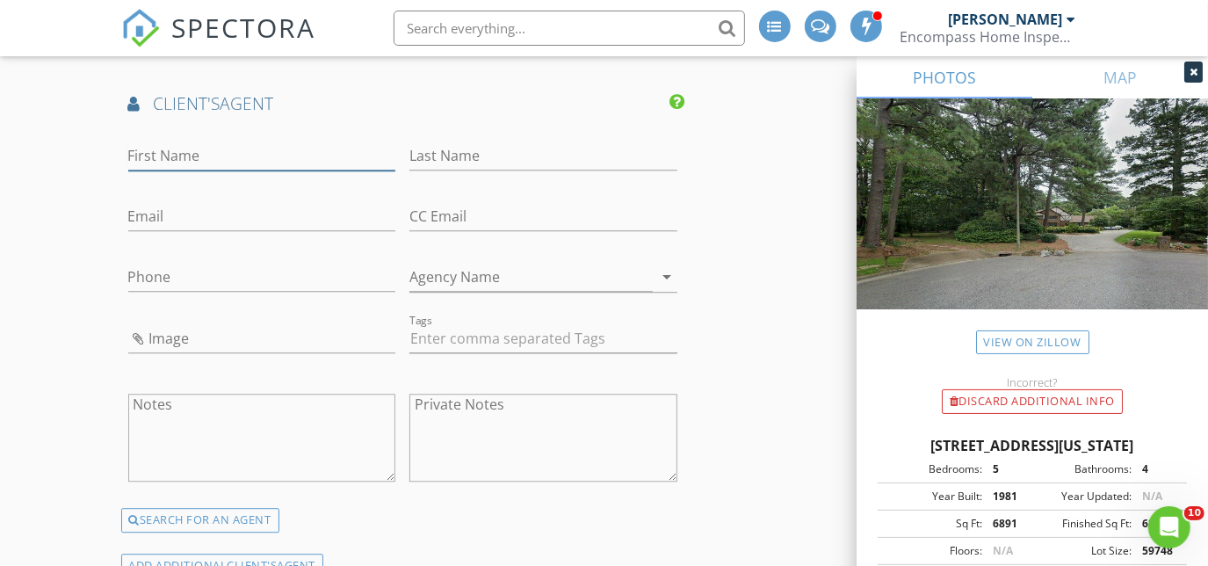
click at [178, 155] on input "First Name" at bounding box center [262, 155] width 268 height 29
type input "Nadine"
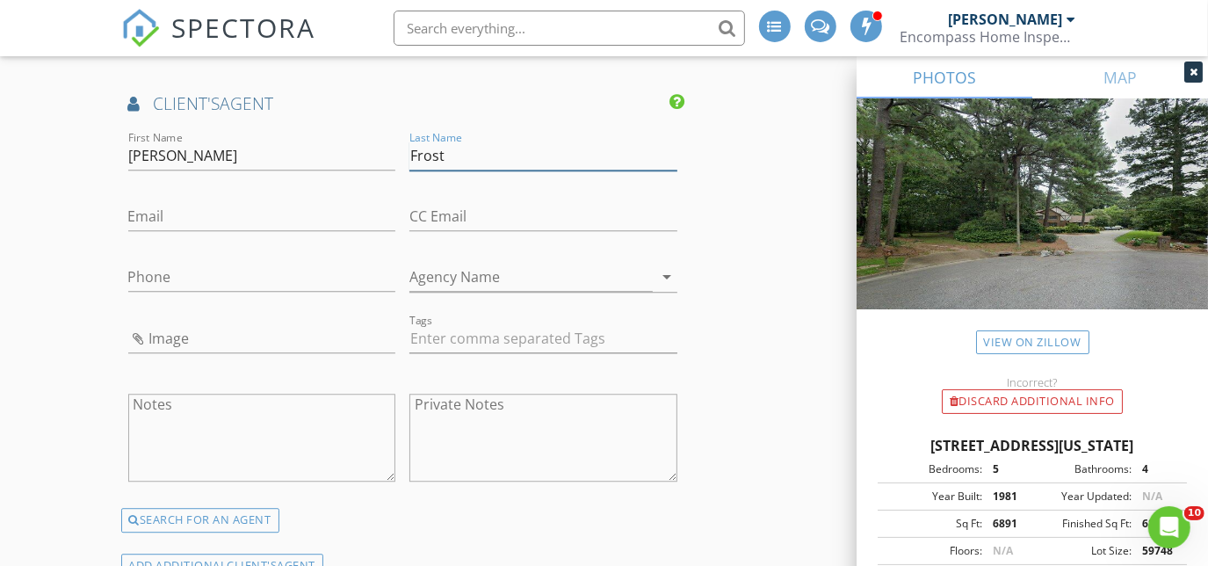
type input "Frost"
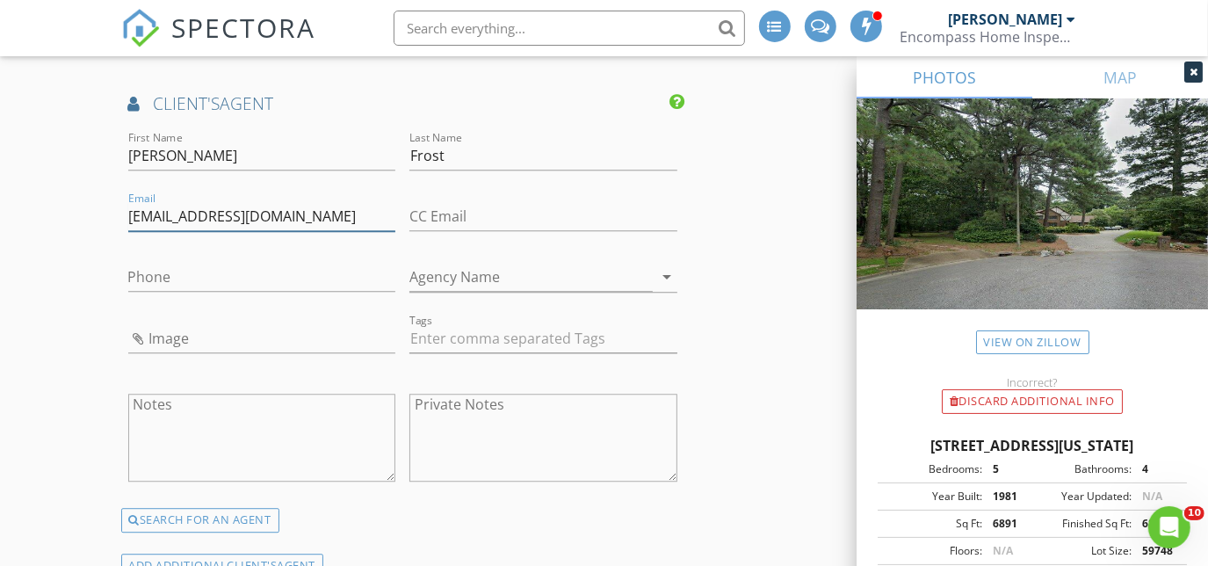
type input "frostsellshomes@gmail.com"
click at [157, 272] on input "Phone" at bounding box center [262, 277] width 268 height 29
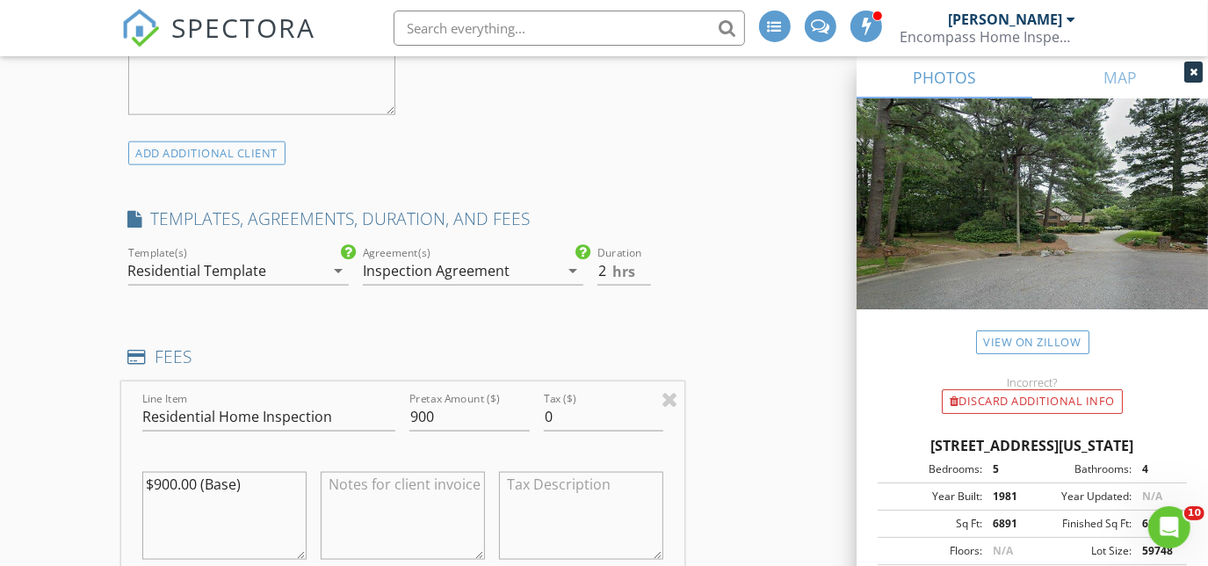
scroll to position [1433, 0]
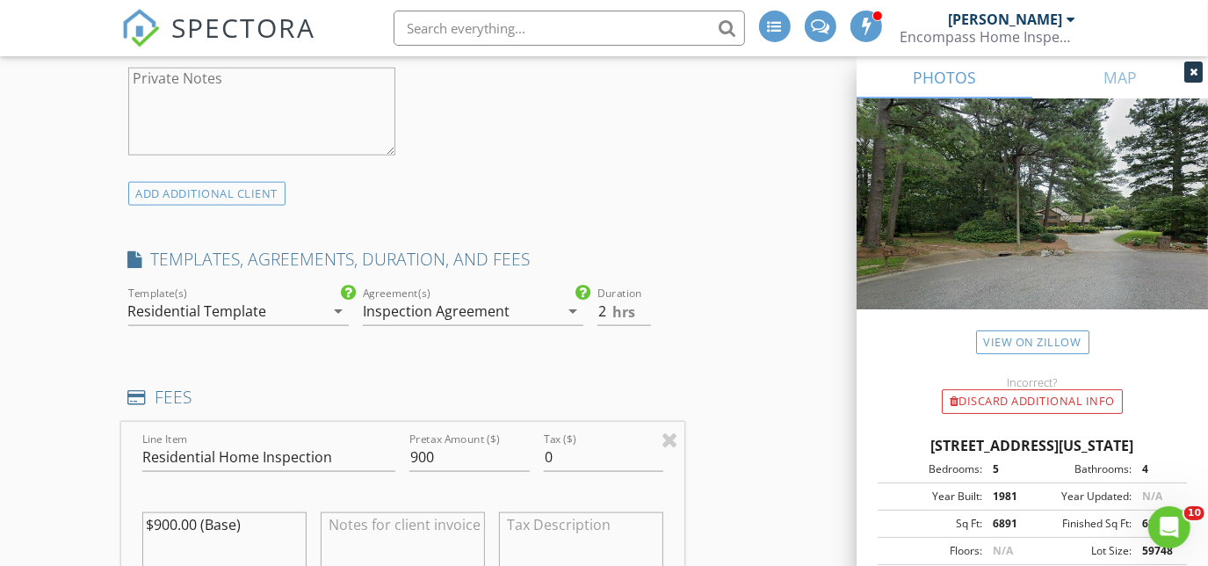
type input "757-642-5469"
click at [610, 302] on input "2" at bounding box center [625, 311] width 54 height 29
type input "8"
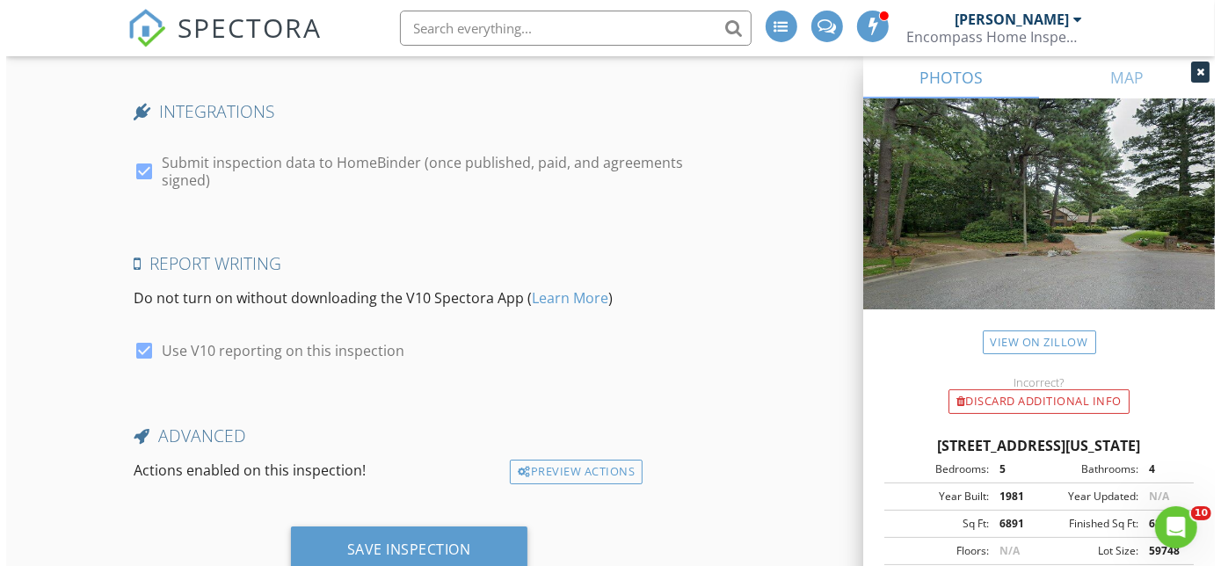
scroll to position [4150, 0]
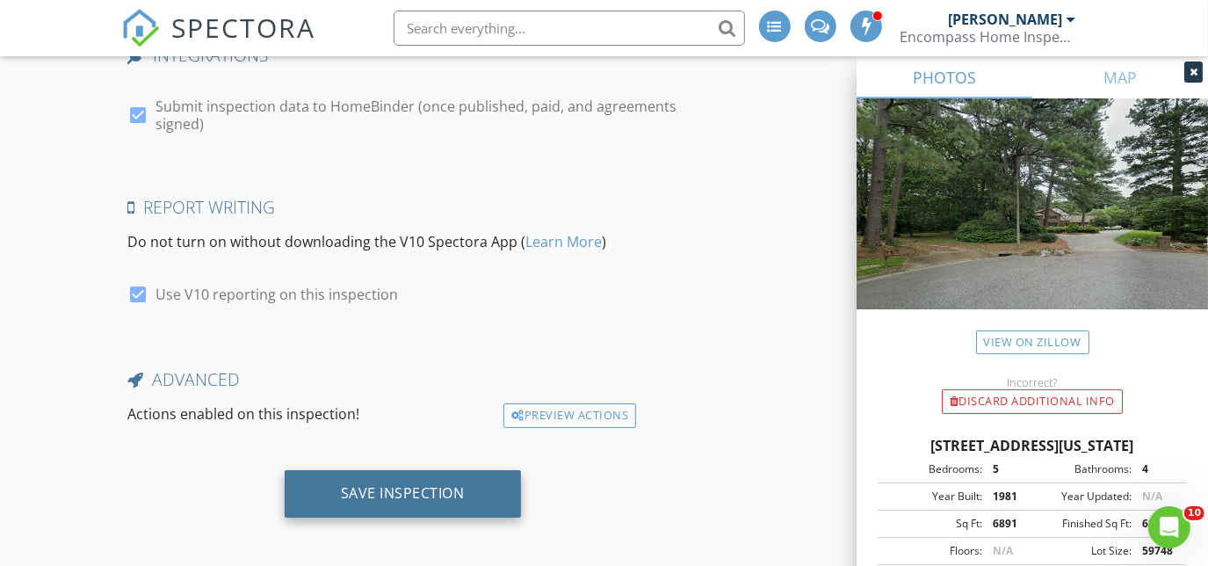
click at [387, 470] on div "Save Inspection" at bounding box center [403, 493] width 236 height 47
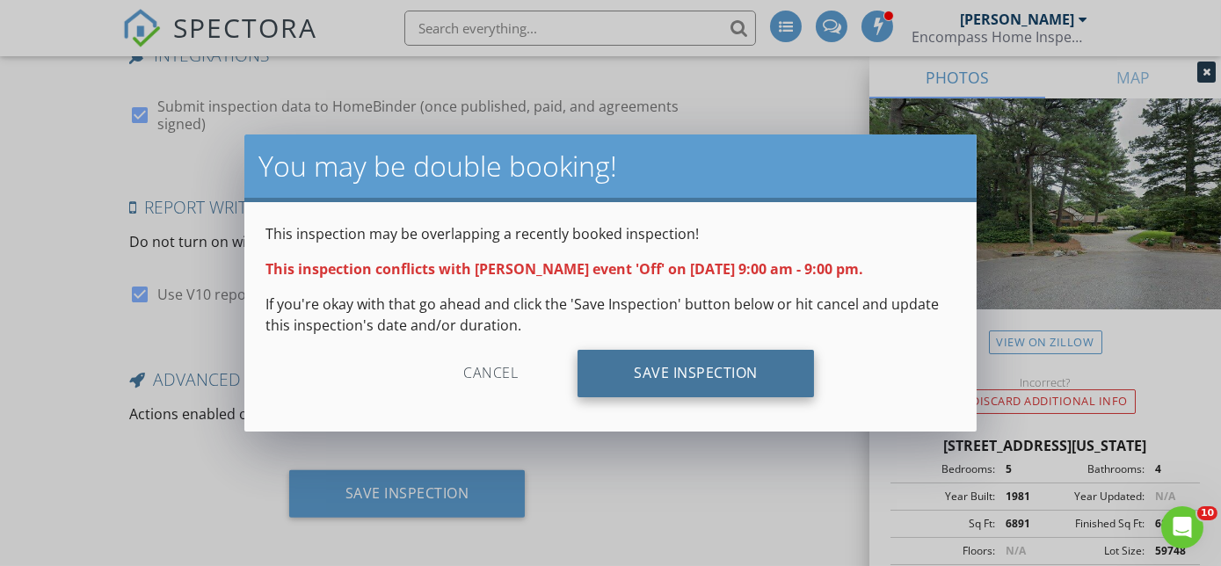
click at [702, 367] on div "Save Inspection" at bounding box center [695, 373] width 236 height 47
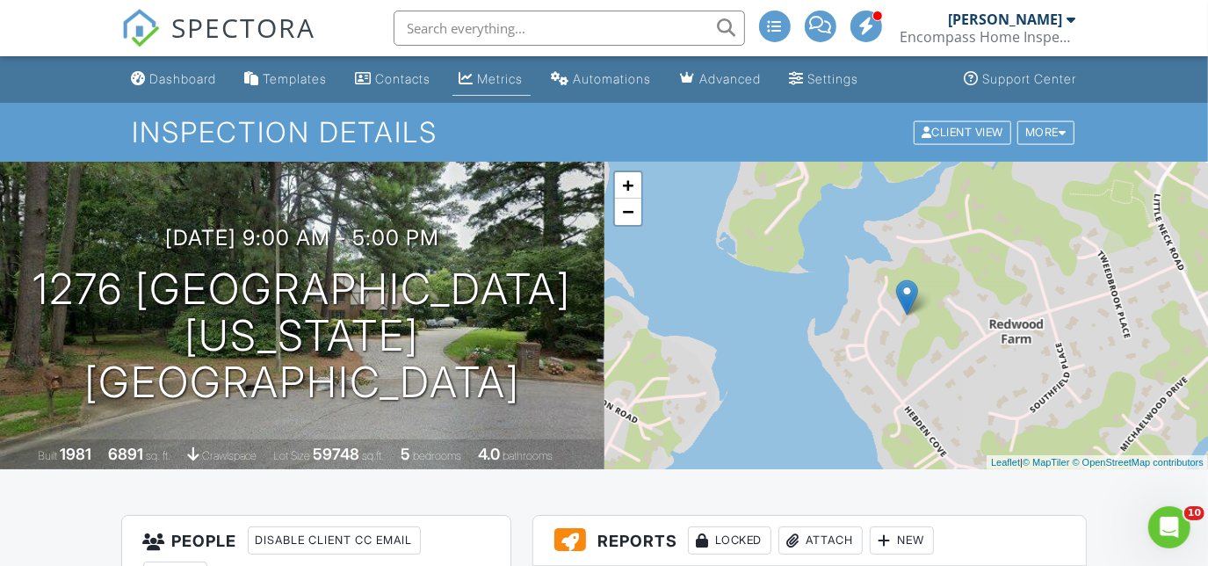
click at [513, 75] on div "Metrics" at bounding box center [501, 78] width 46 height 15
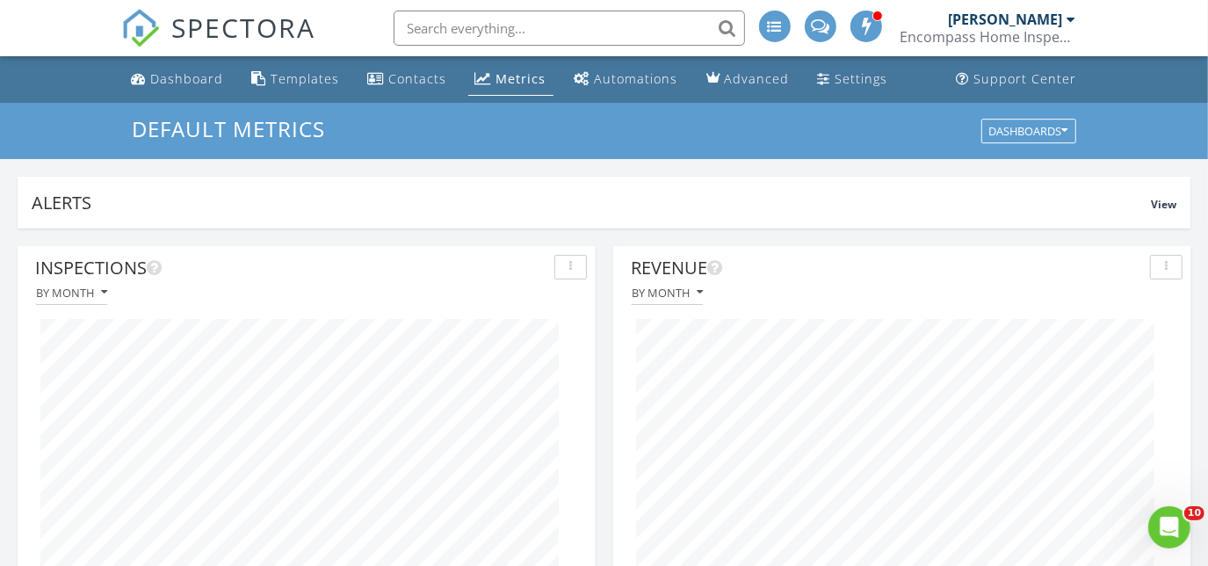
click at [178, 56] on div "SPECTORA" at bounding box center [218, 28] width 195 height 56
click at [185, 71] on div "Dashboard" at bounding box center [187, 78] width 73 height 17
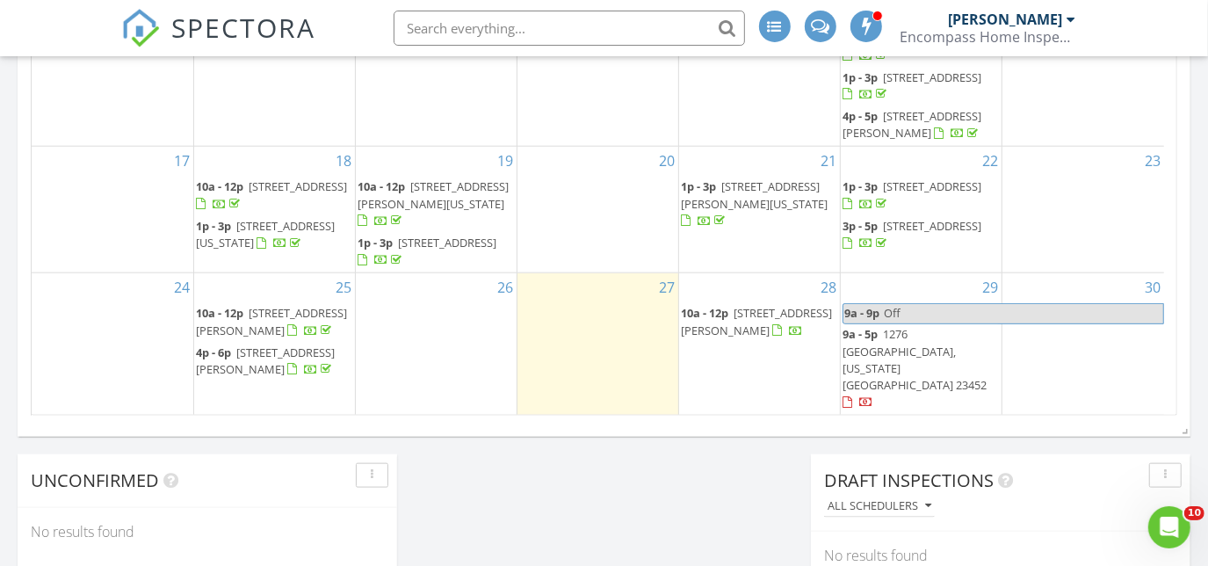
scroll to position [79, 0]
